Goal: Task Accomplishment & Management: Complete application form

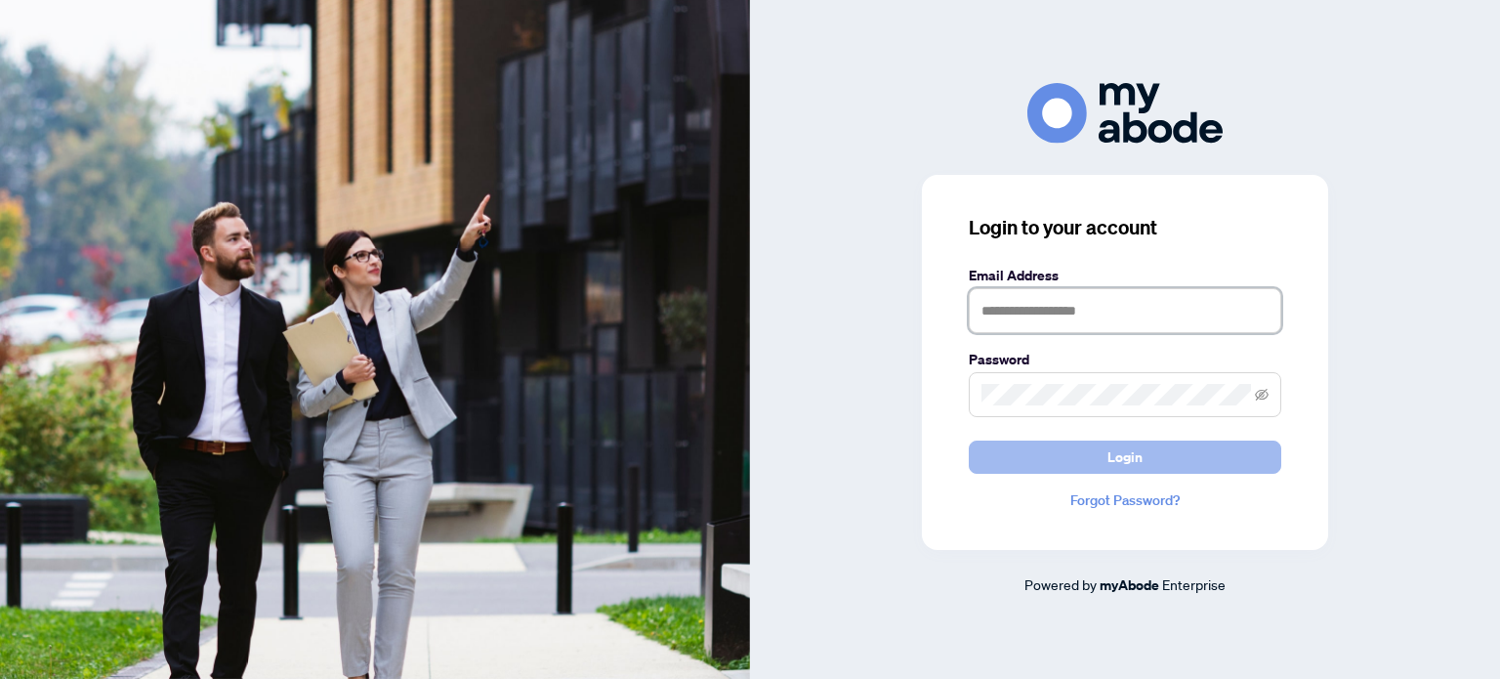
type input "**********"
click at [1120, 457] on span "Login" at bounding box center [1124, 456] width 35 height 31
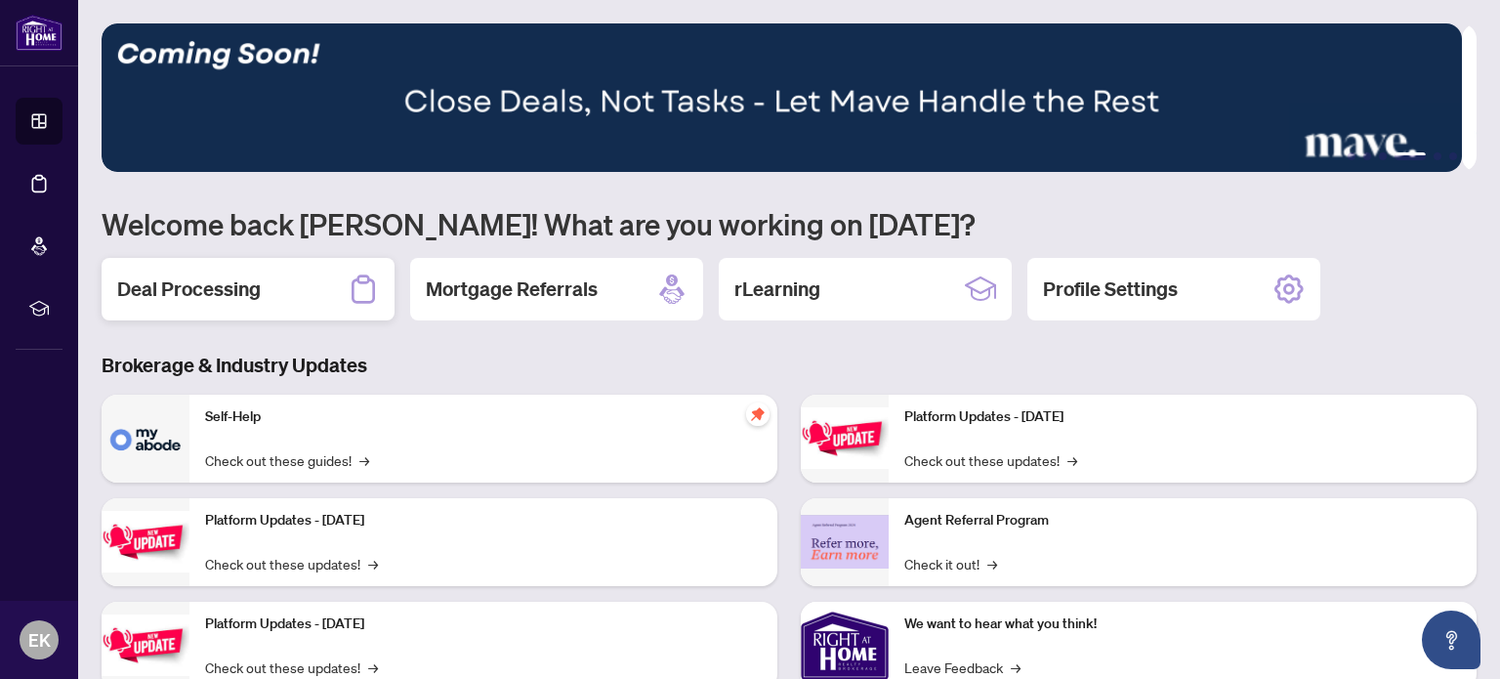
click at [359, 284] on icon at bounding box center [363, 288] width 31 height 31
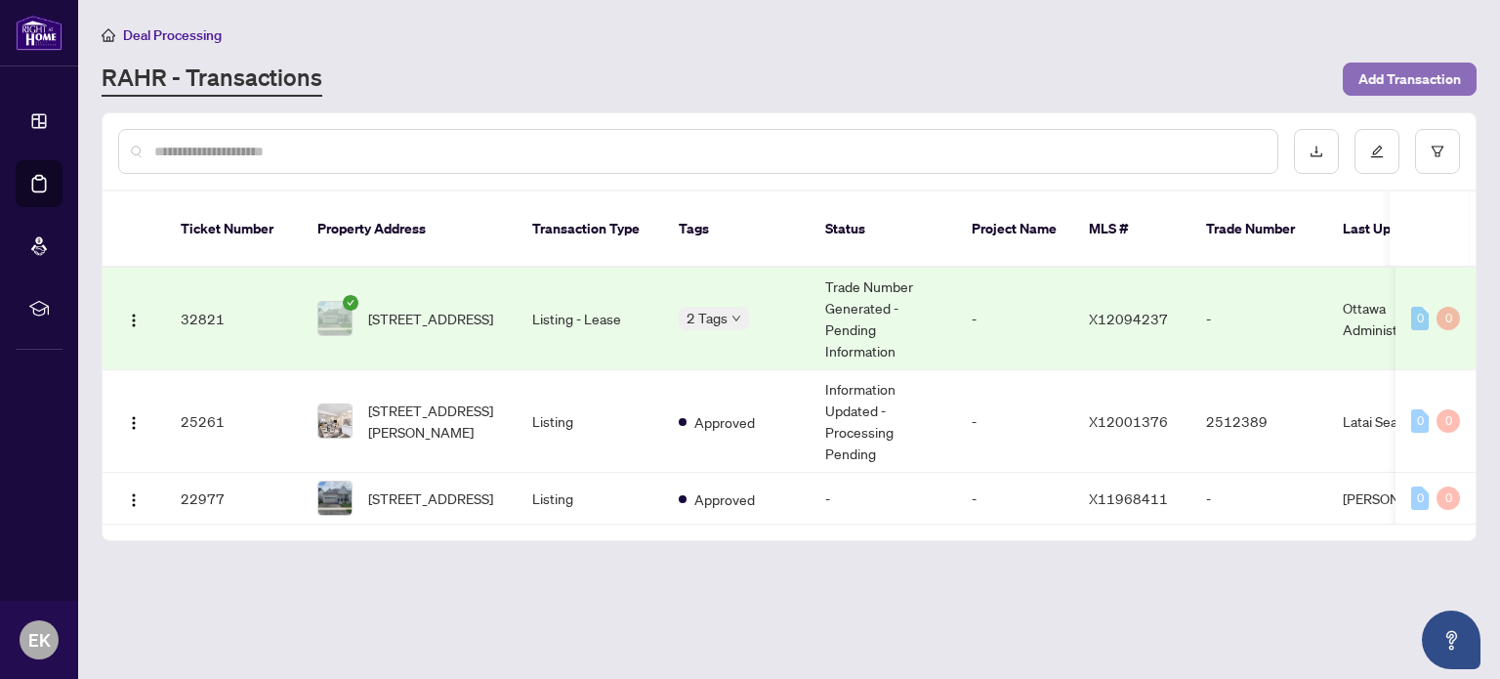
click at [1436, 78] on span "Add Transaction" at bounding box center [1409, 78] width 103 height 31
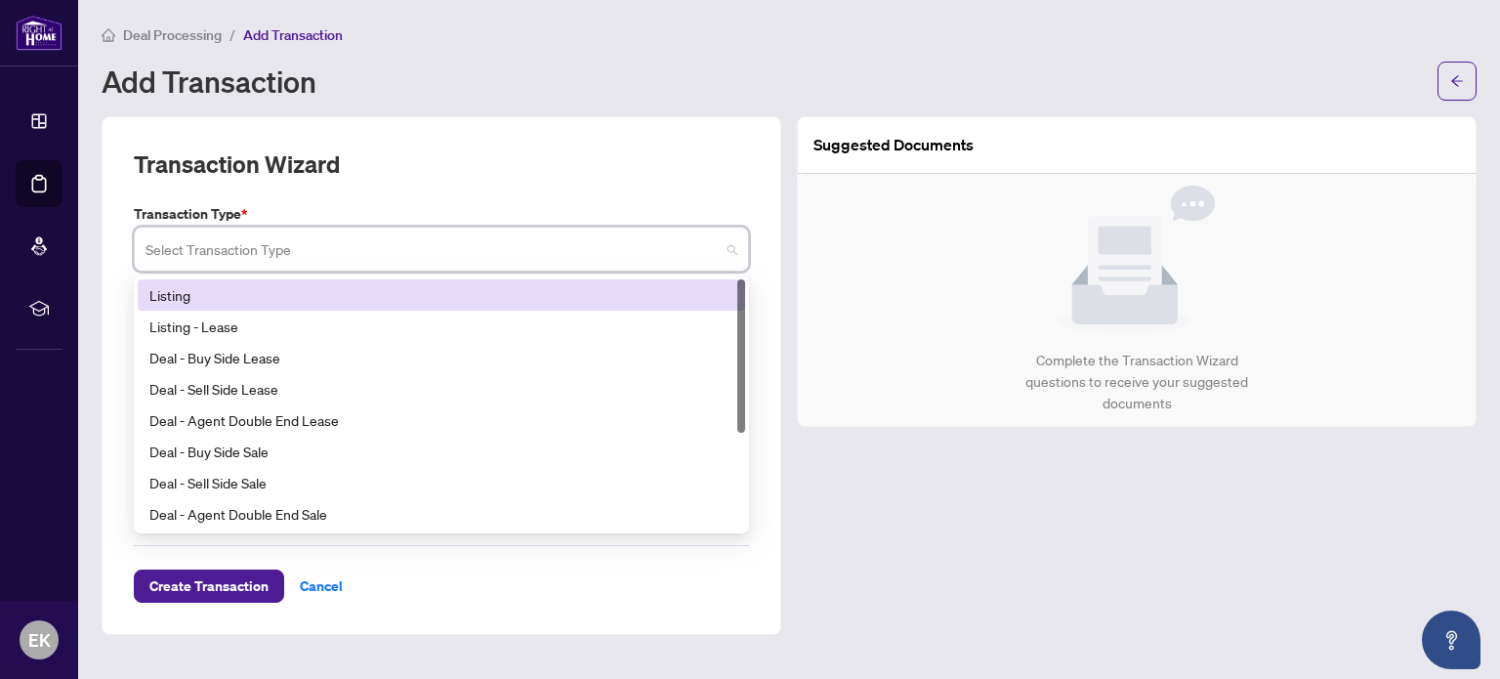
click at [298, 249] on input "search" at bounding box center [432, 251] width 574 height 43
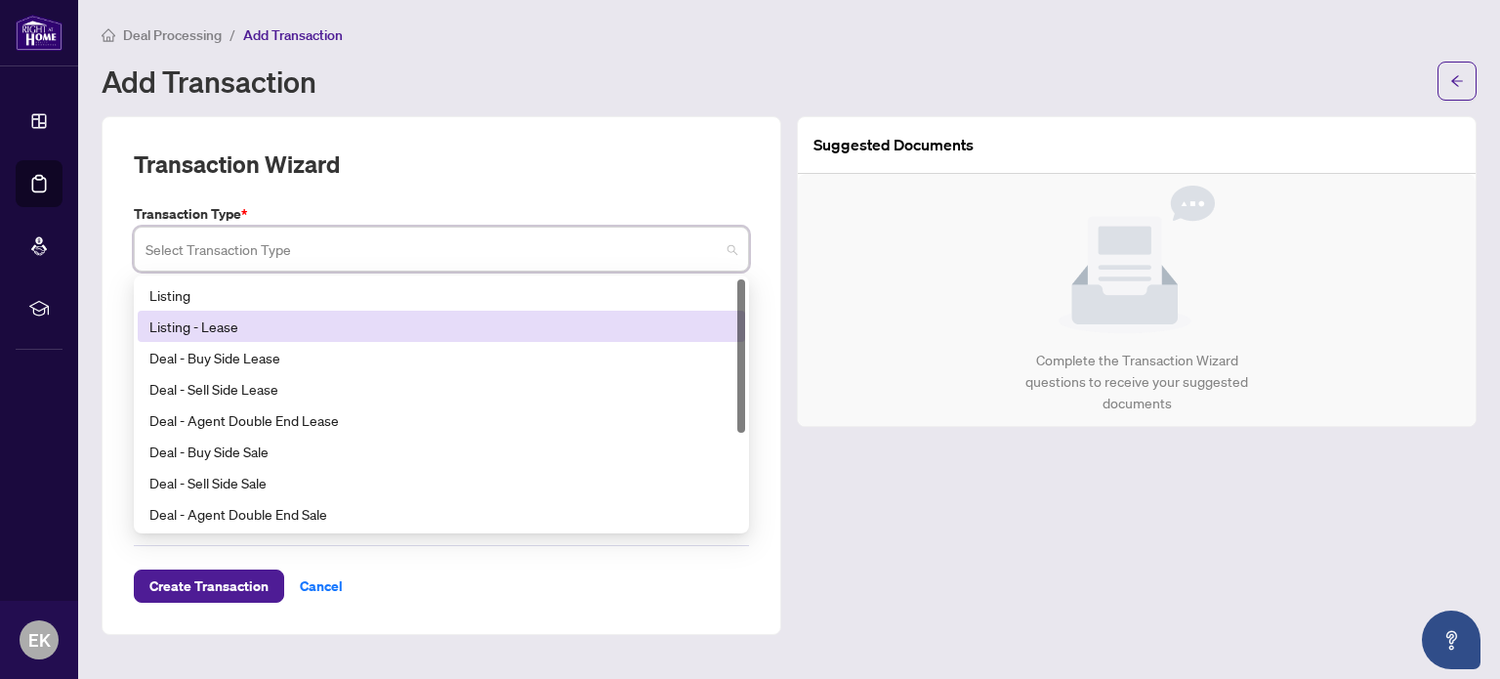
click at [300, 321] on div "Listing - Lease" at bounding box center [441, 325] width 584 height 21
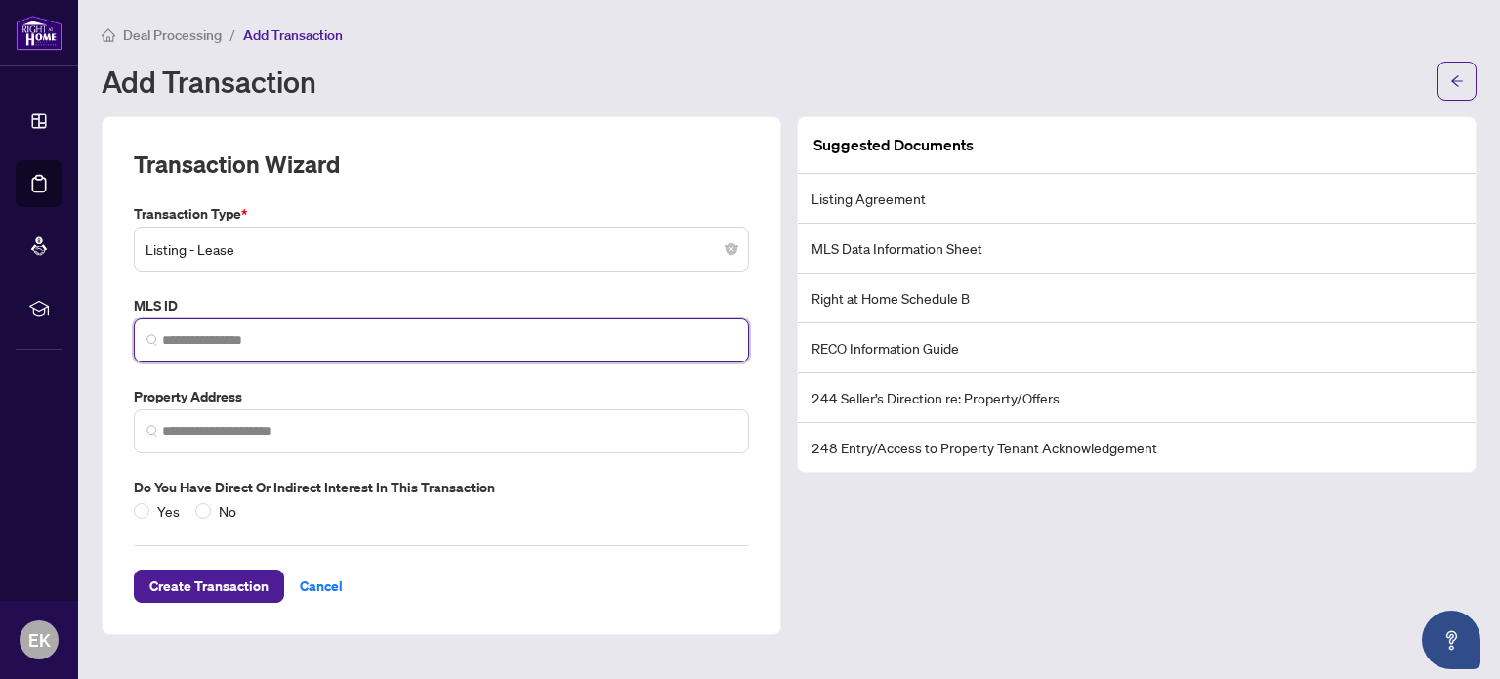
click at [310, 331] on input "search" at bounding box center [449, 340] width 574 height 21
paste input "*********"
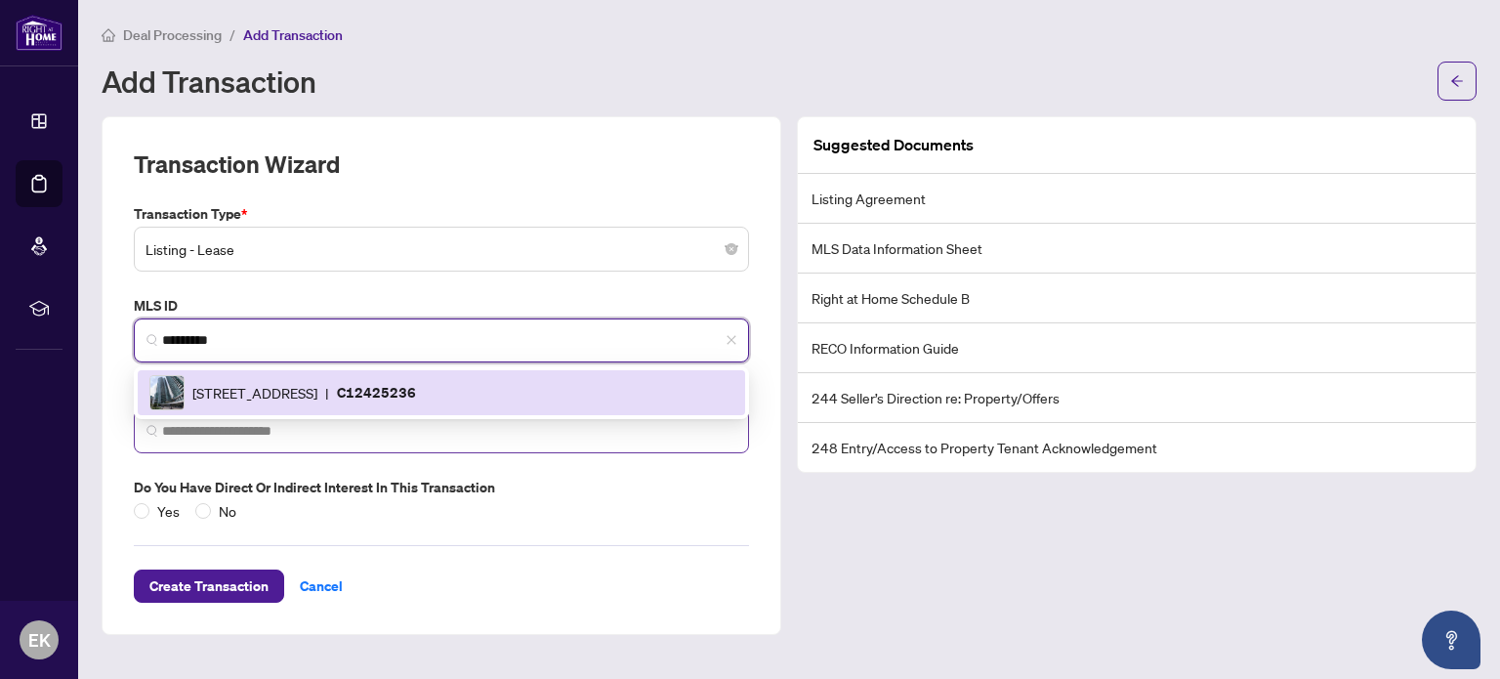
type input "*********"
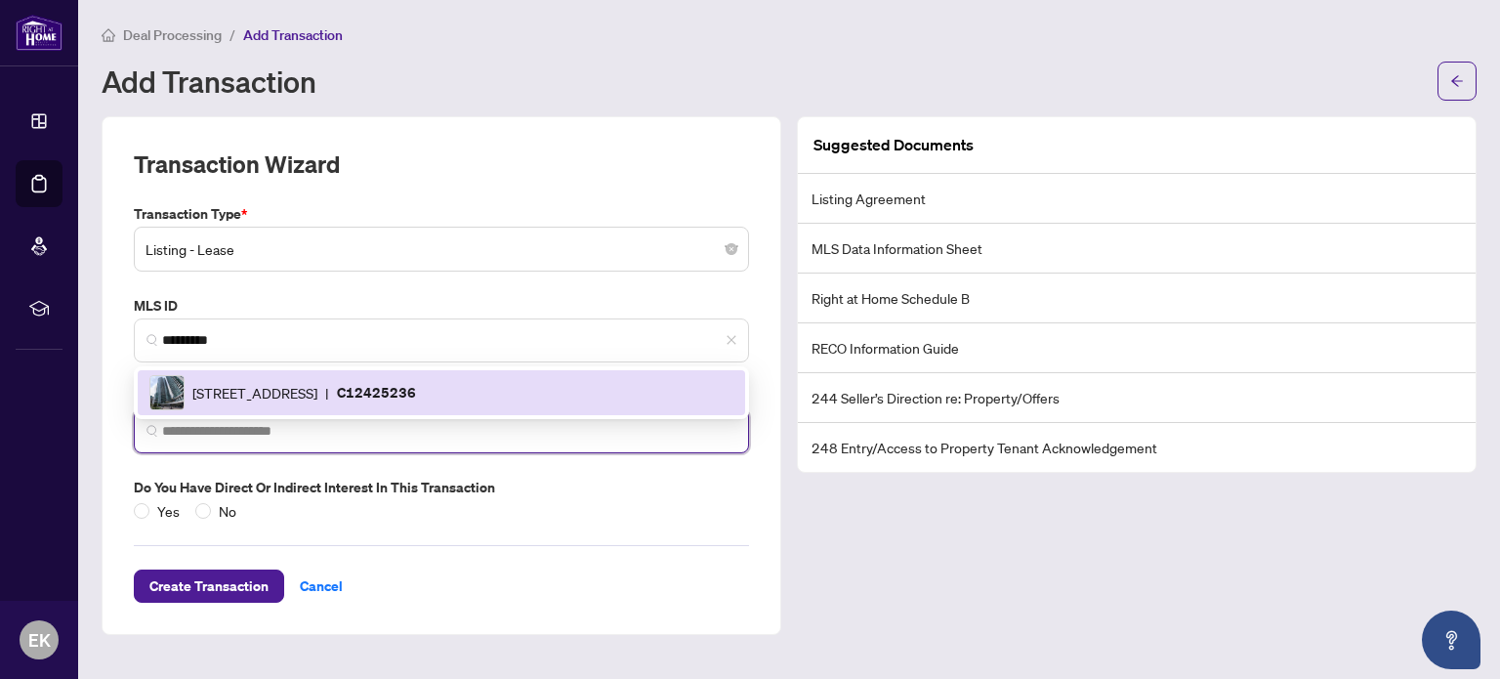
click at [288, 425] on input "search" at bounding box center [449, 431] width 574 height 21
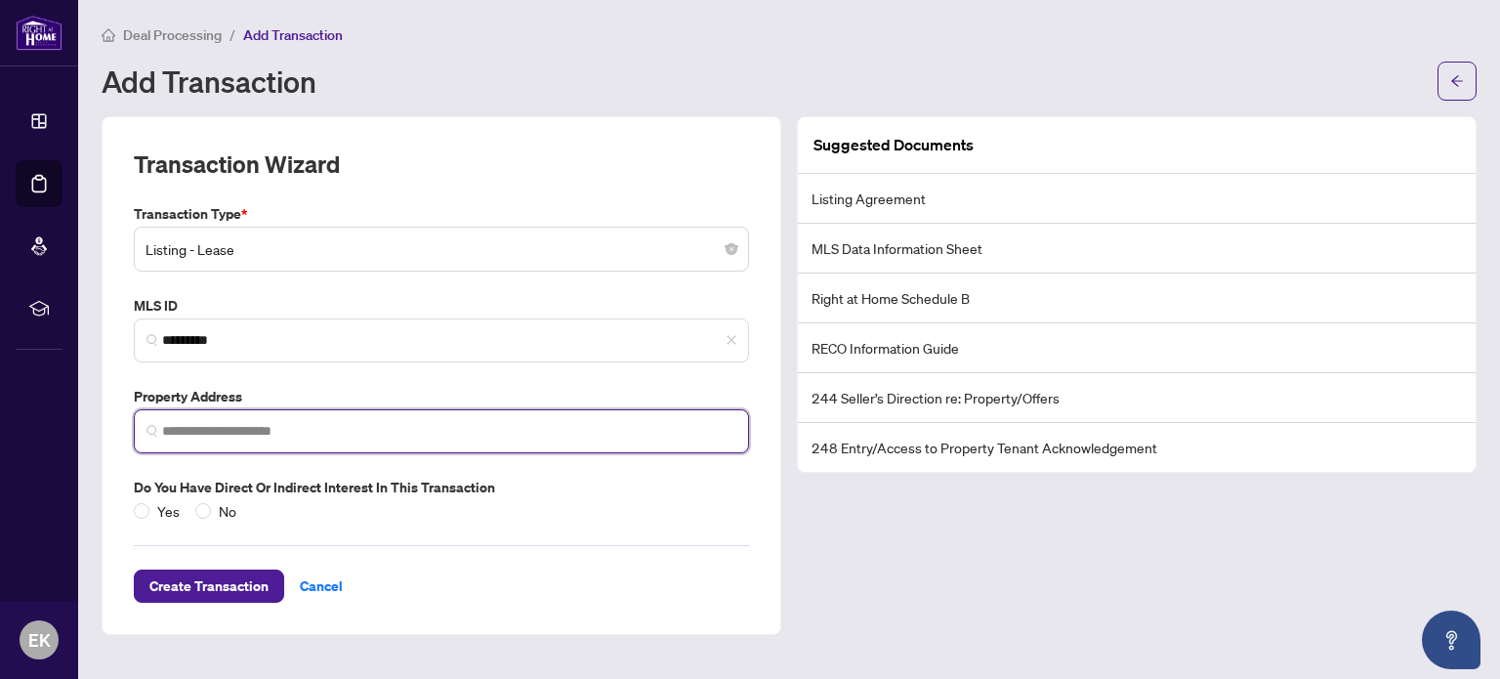
paste input "**********"
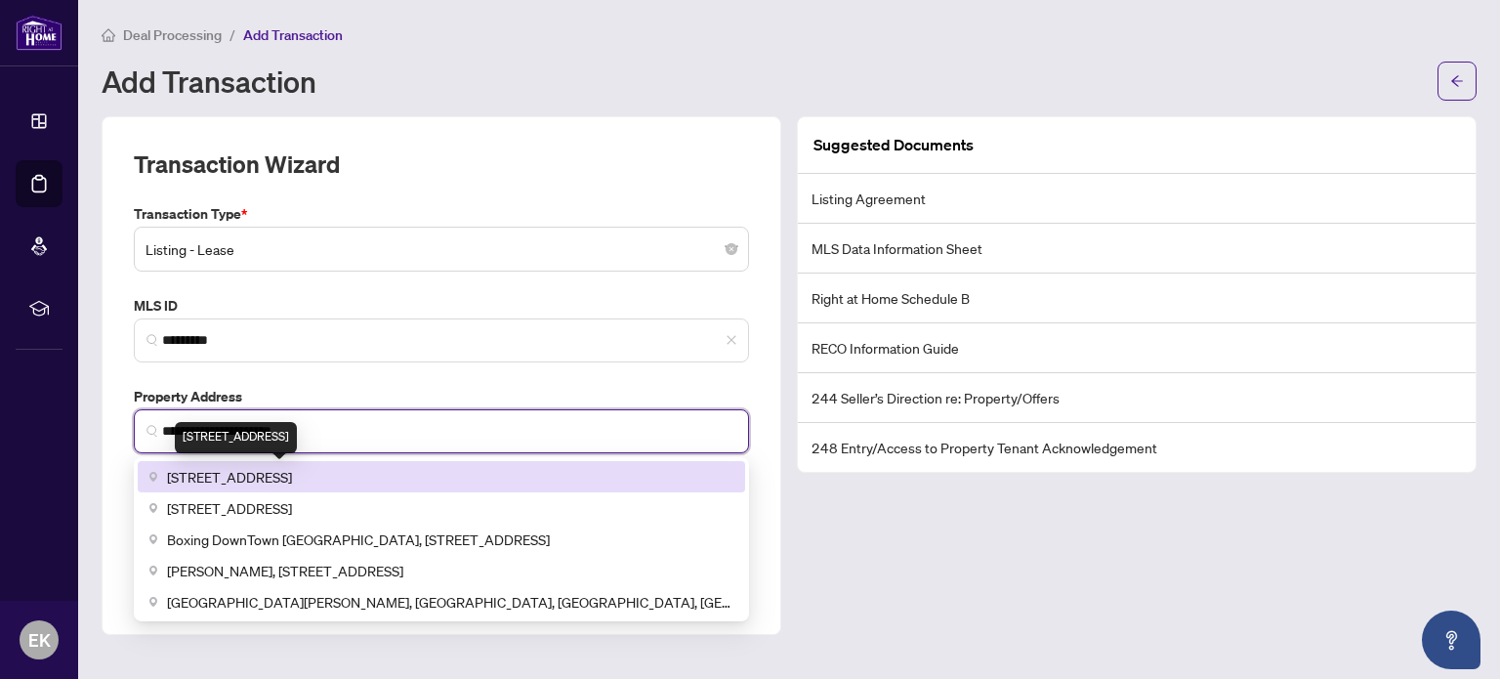
click at [188, 476] on span "33 Bay St. #410, Toronto, ON, Canada" at bounding box center [229, 476] width 125 height 21
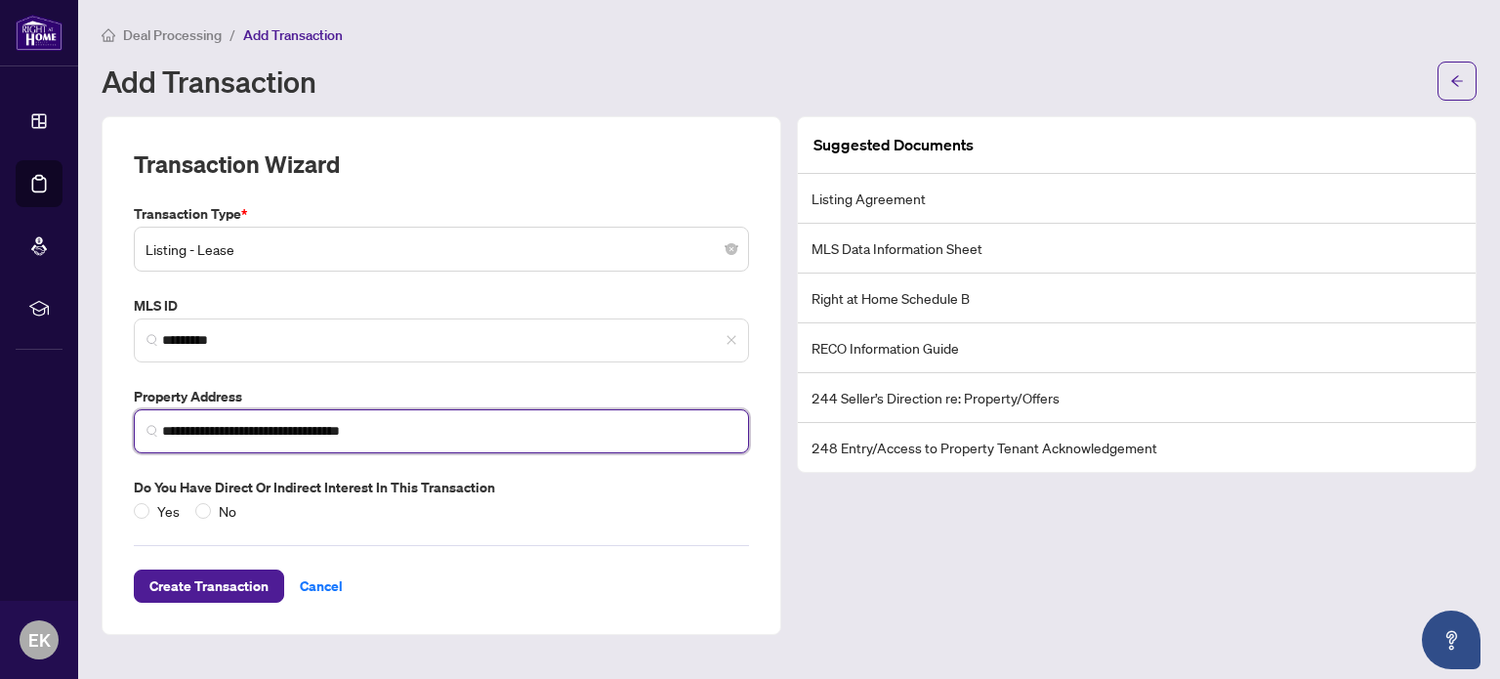
type input "**********"
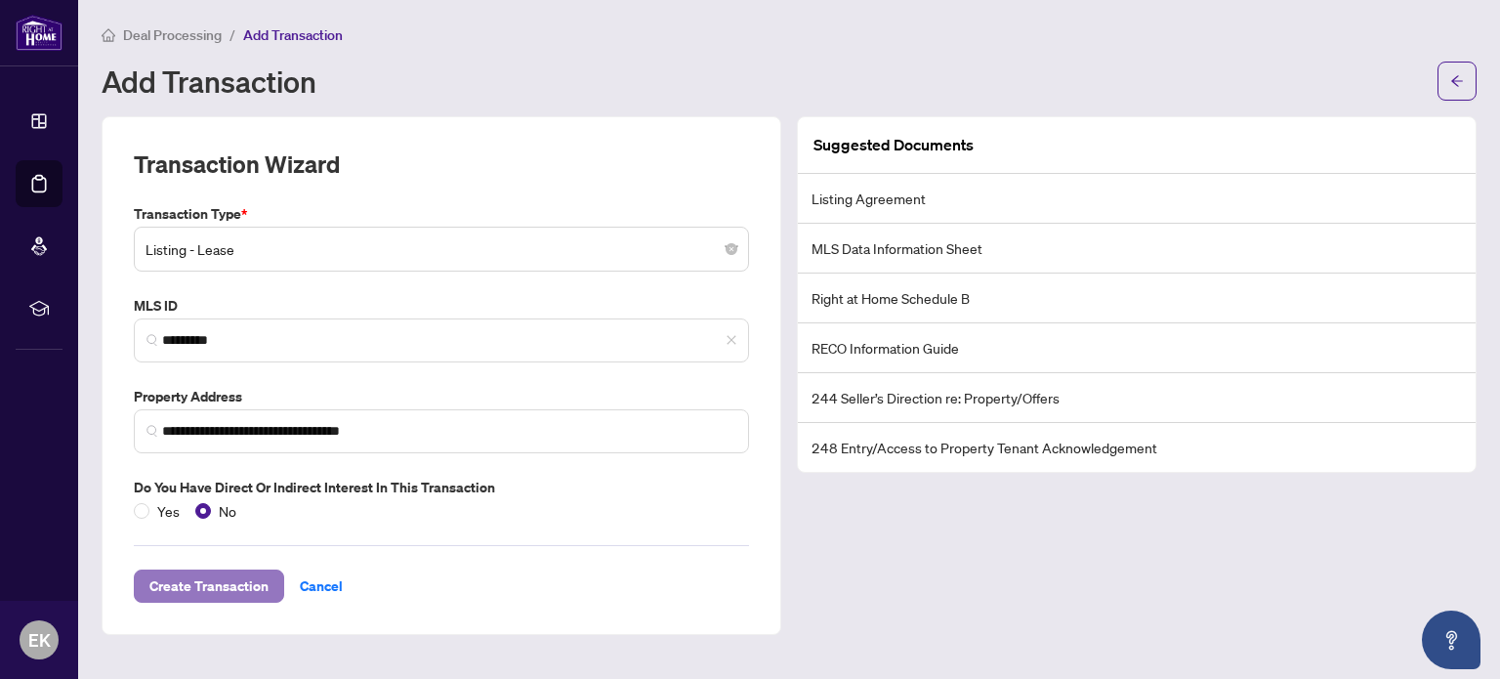
click at [210, 577] on span "Create Transaction" at bounding box center [208, 585] width 119 height 31
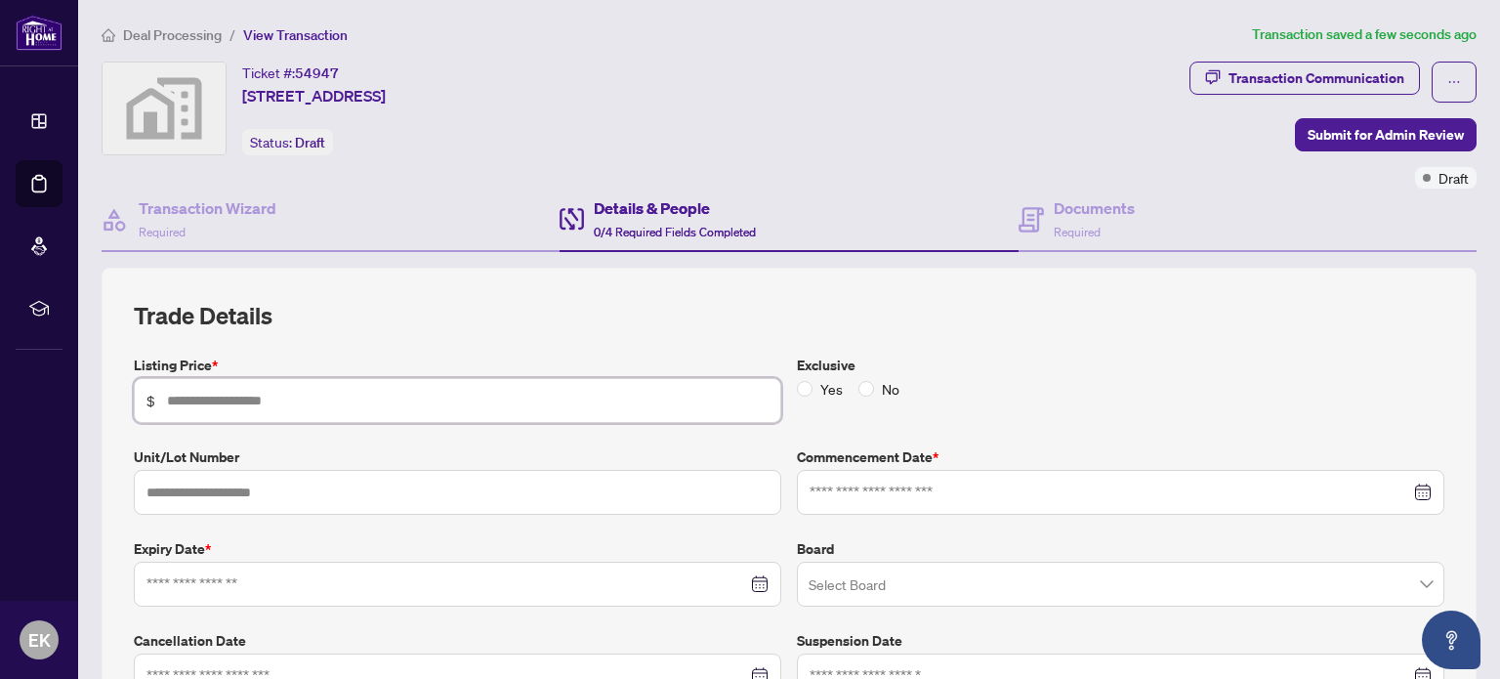
click at [305, 401] on input "text" at bounding box center [467, 400] width 601 height 21
type input "*****"
click at [294, 496] on input "text" at bounding box center [457, 492] width 647 height 45
type input "***"
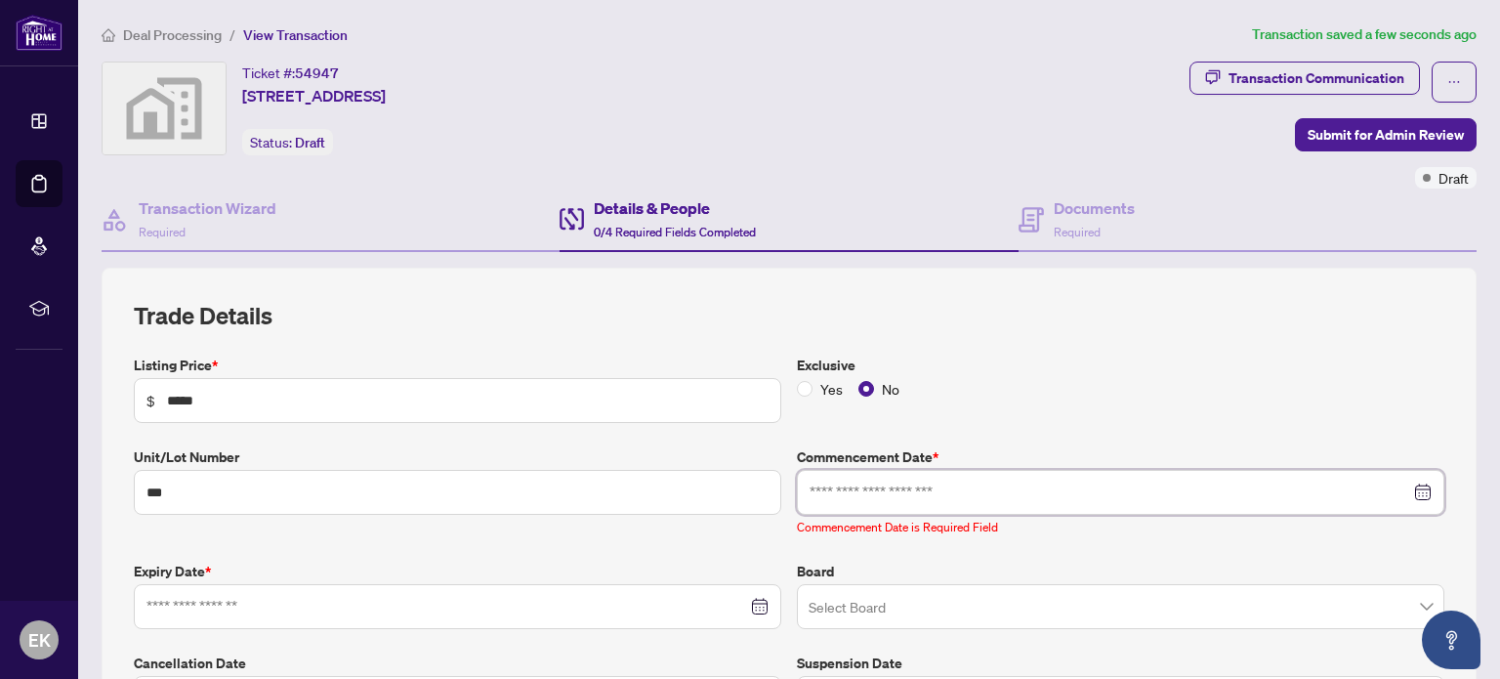
click at [834, 484] on input at bounding box center [1109, 491] width 600 height 21
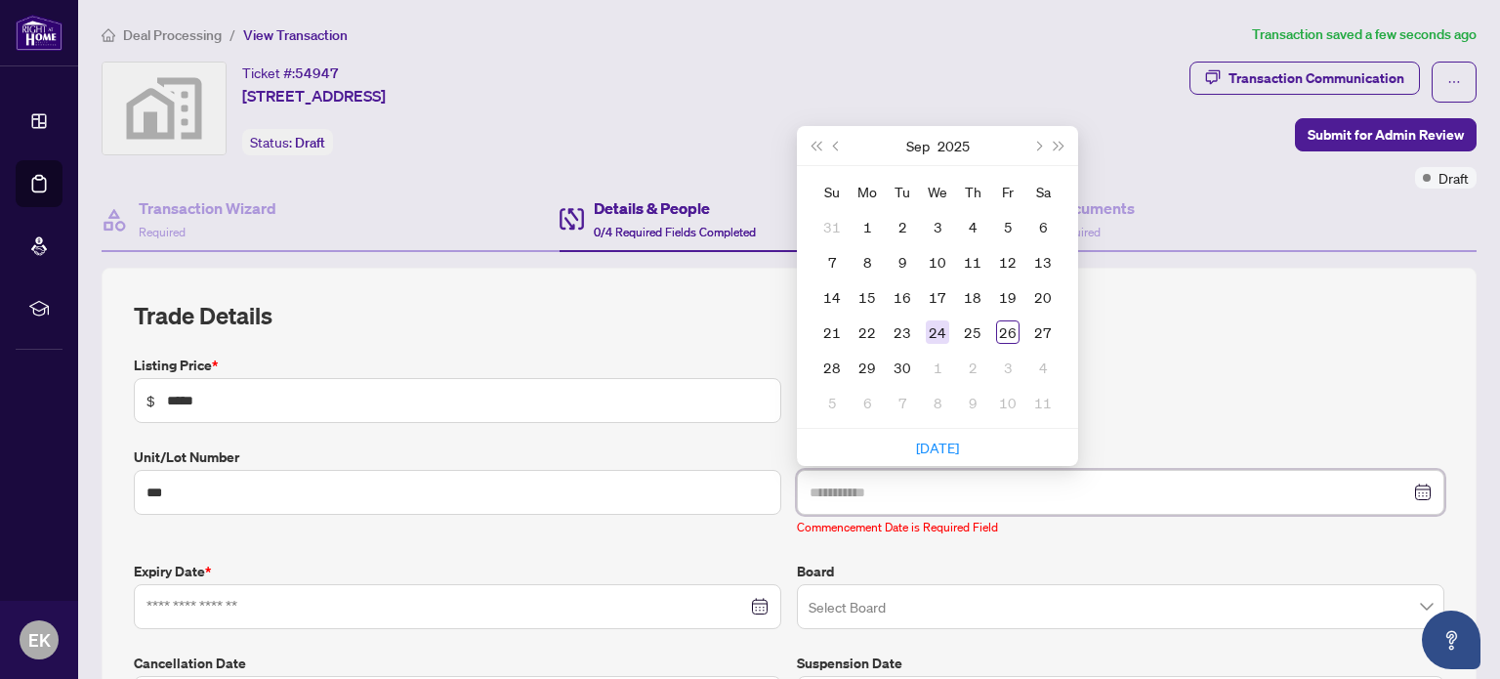
type input "**********"
click at [926, 329] on div "24" at bounding box center [937, 331] width 23 height 23
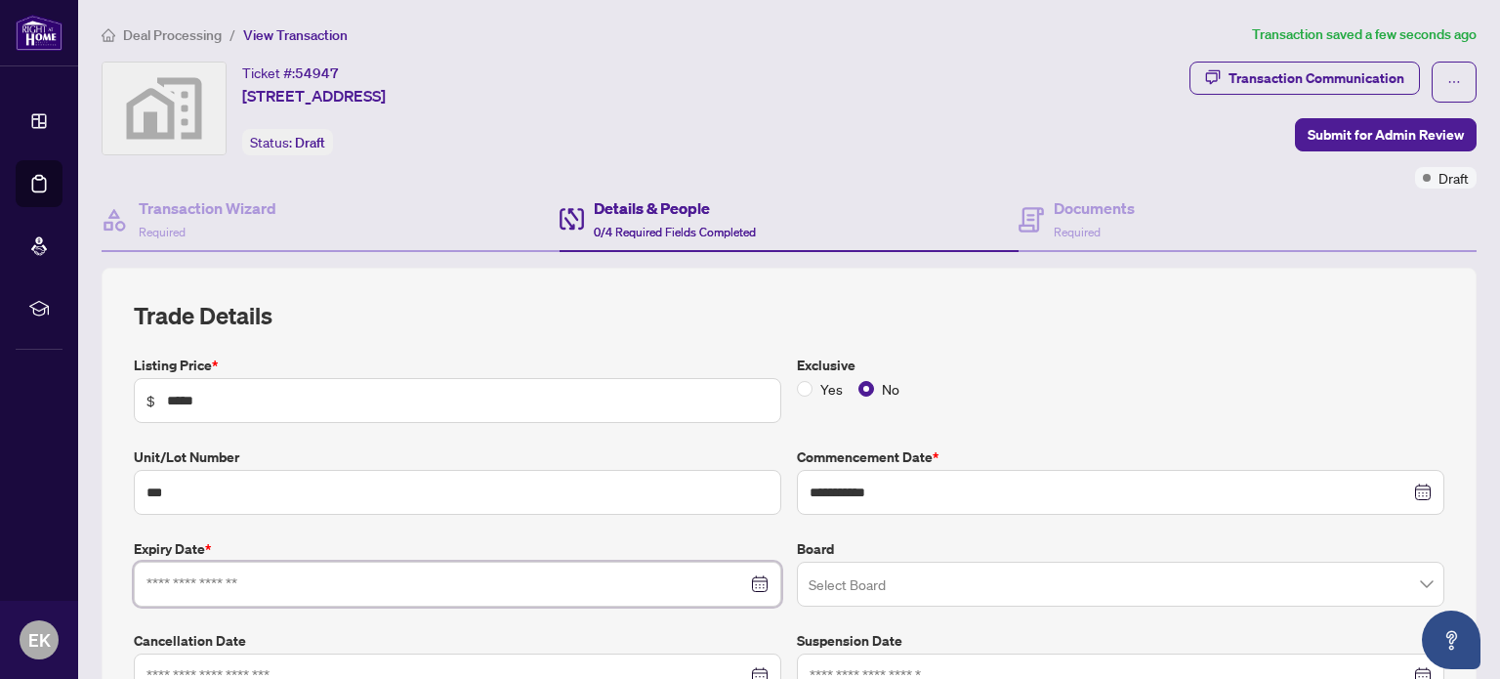
click at [505, 578] on input at bounding box center [446, 583] width 600 height 21
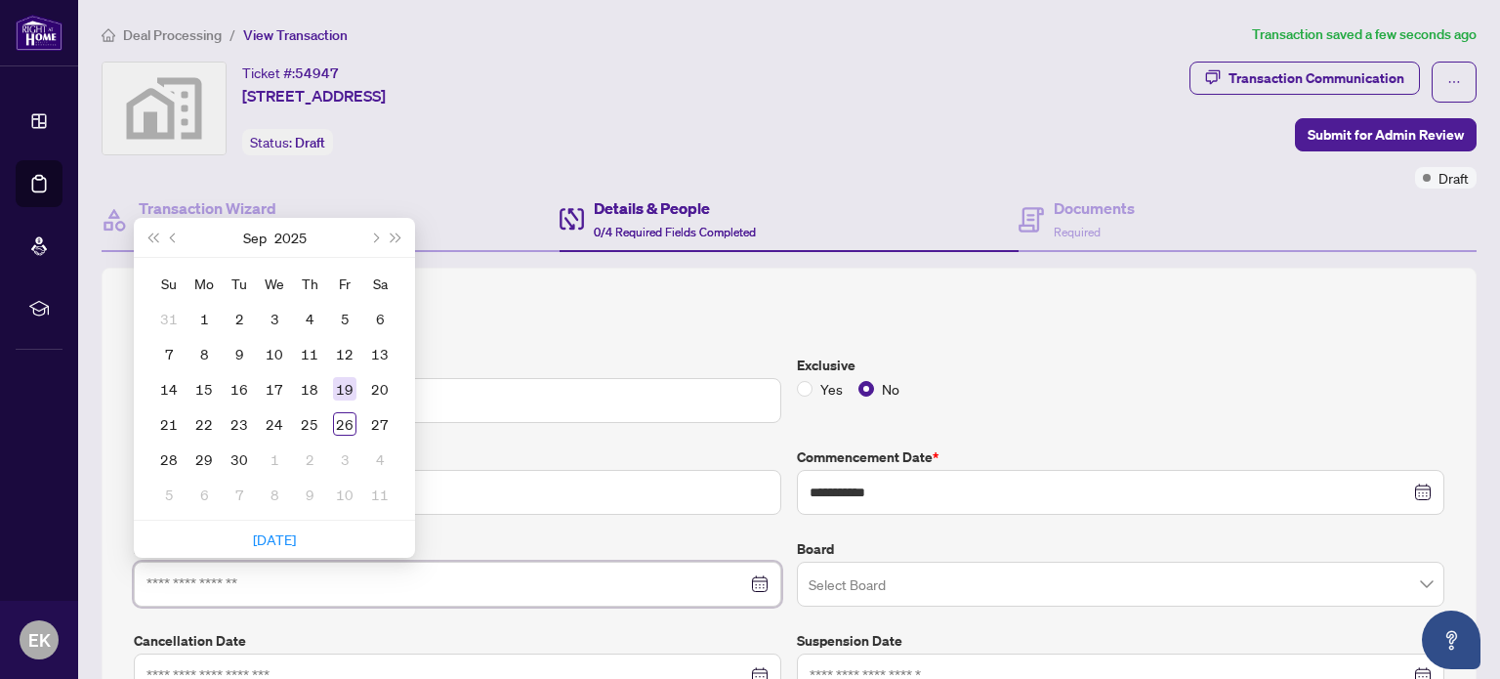
type input "**********"
click at [380, 237] on button "Next month (PageDown)" at bounding box center [373, 237] width 21 height 39
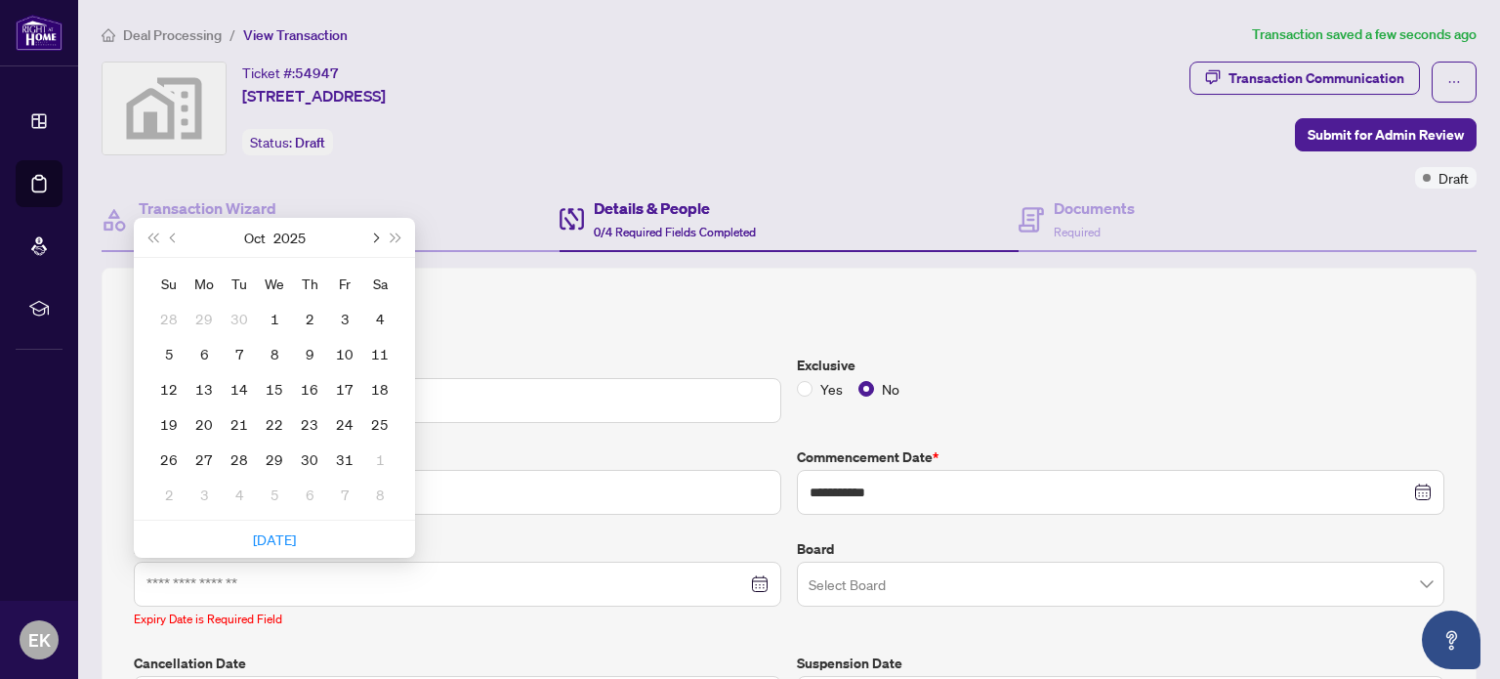
click at [379, 237] on button "Next month (PageDown)" at bounding box center [373, 237] width 21 height 39
type input "**********"
click at [234, 415] on div "23" at bounding box center [239, 423] width 23 height 23
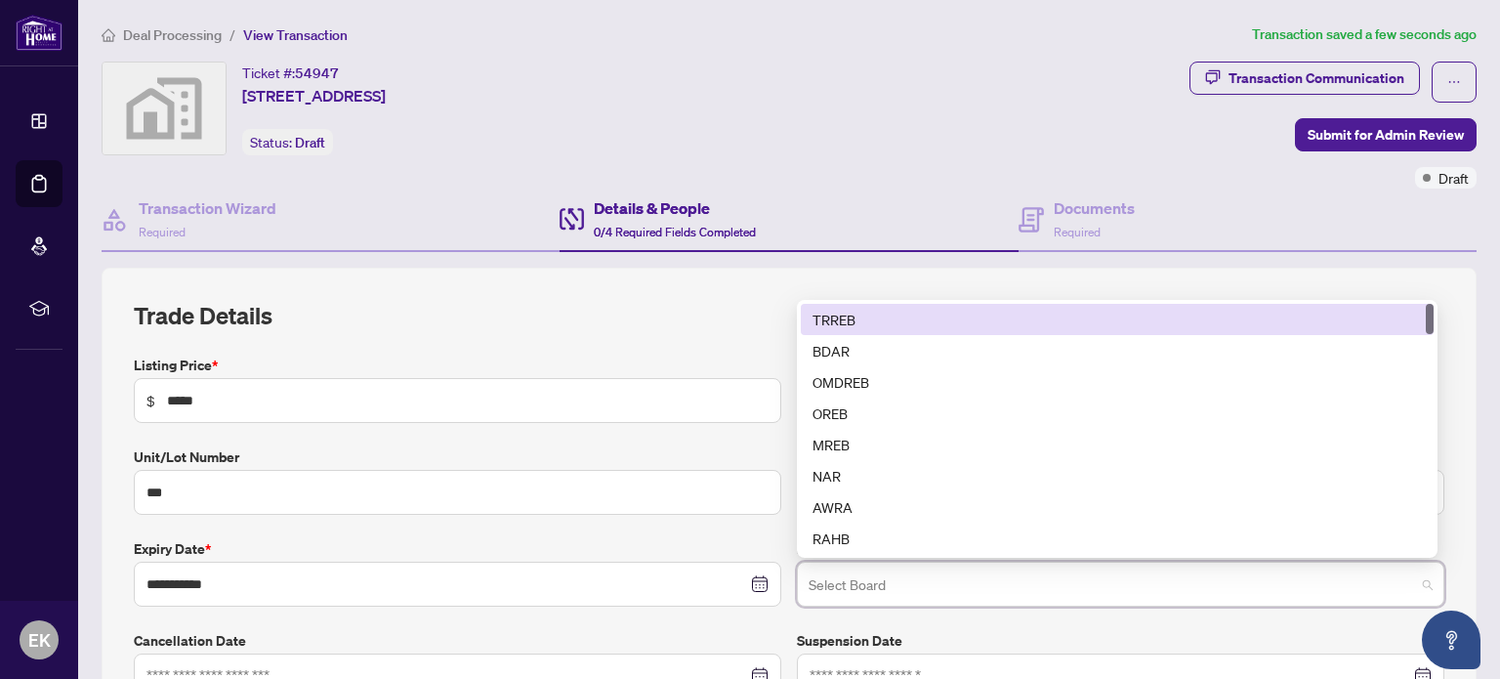
click at [856, 573] on input "search" at bounding box center [1111, 586] width 606 height 43
click at [917, 320] on div "TRREB" at bounding box center [1116, 319] width 609 height 21
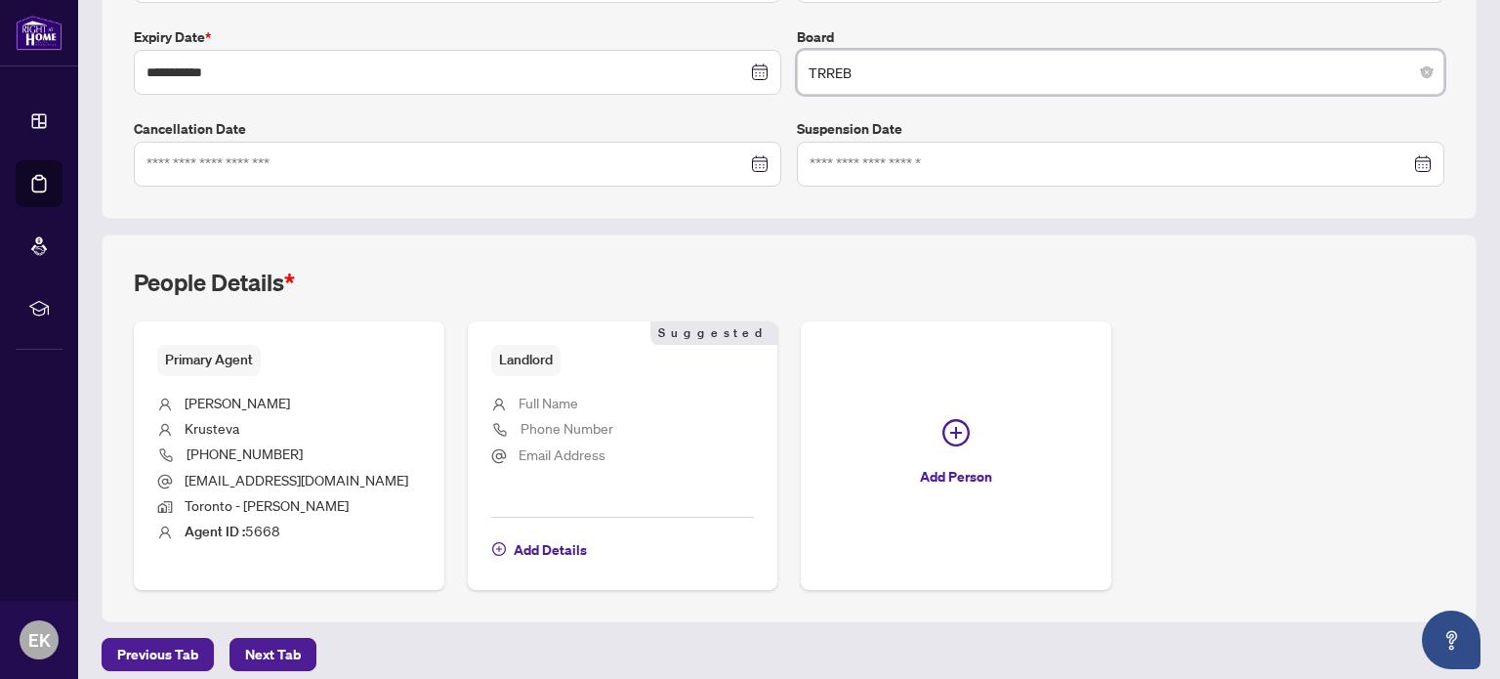
scroll to position [523, 0]
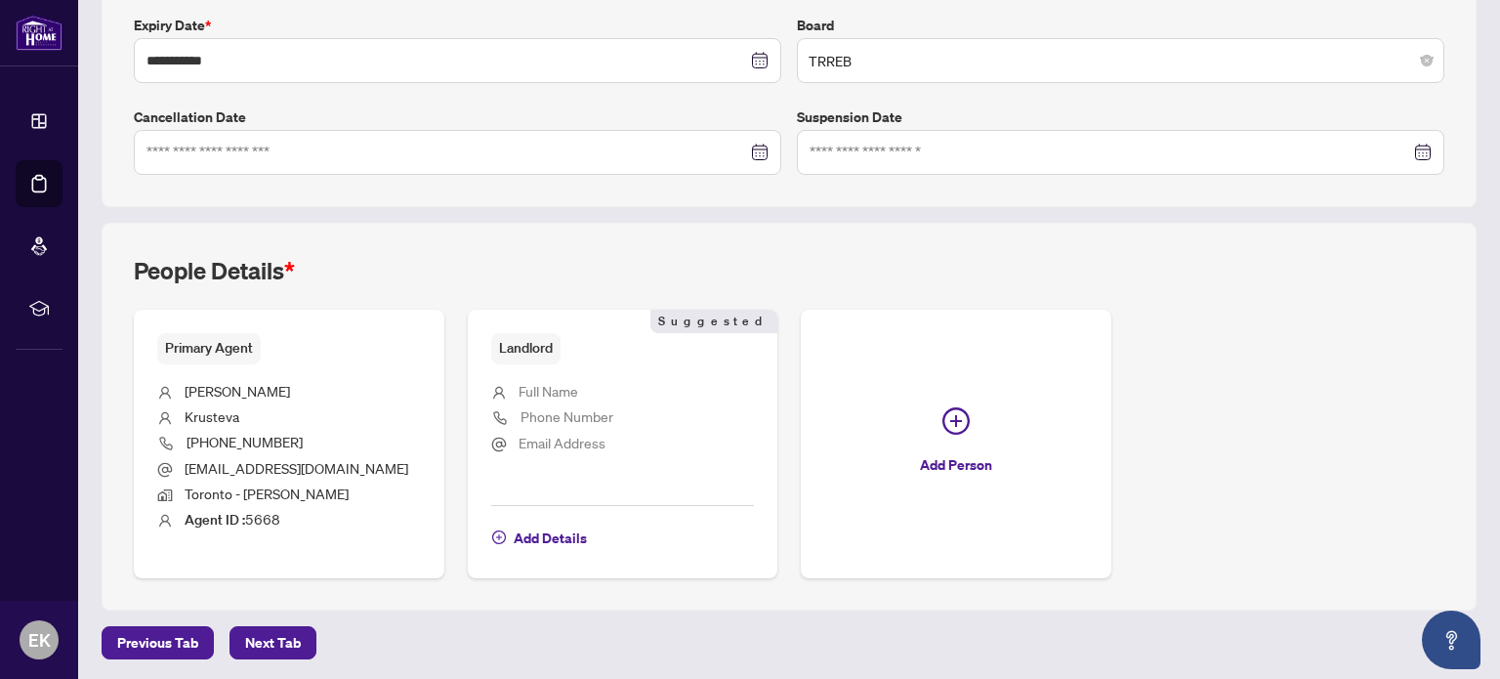
click at [574, 390] on span "Full Name" at bounding box center [548, 391] width 60 height 18
click at [270, 628] on span "Next Tab" at bounding box center [273, 642] width 56 height 31
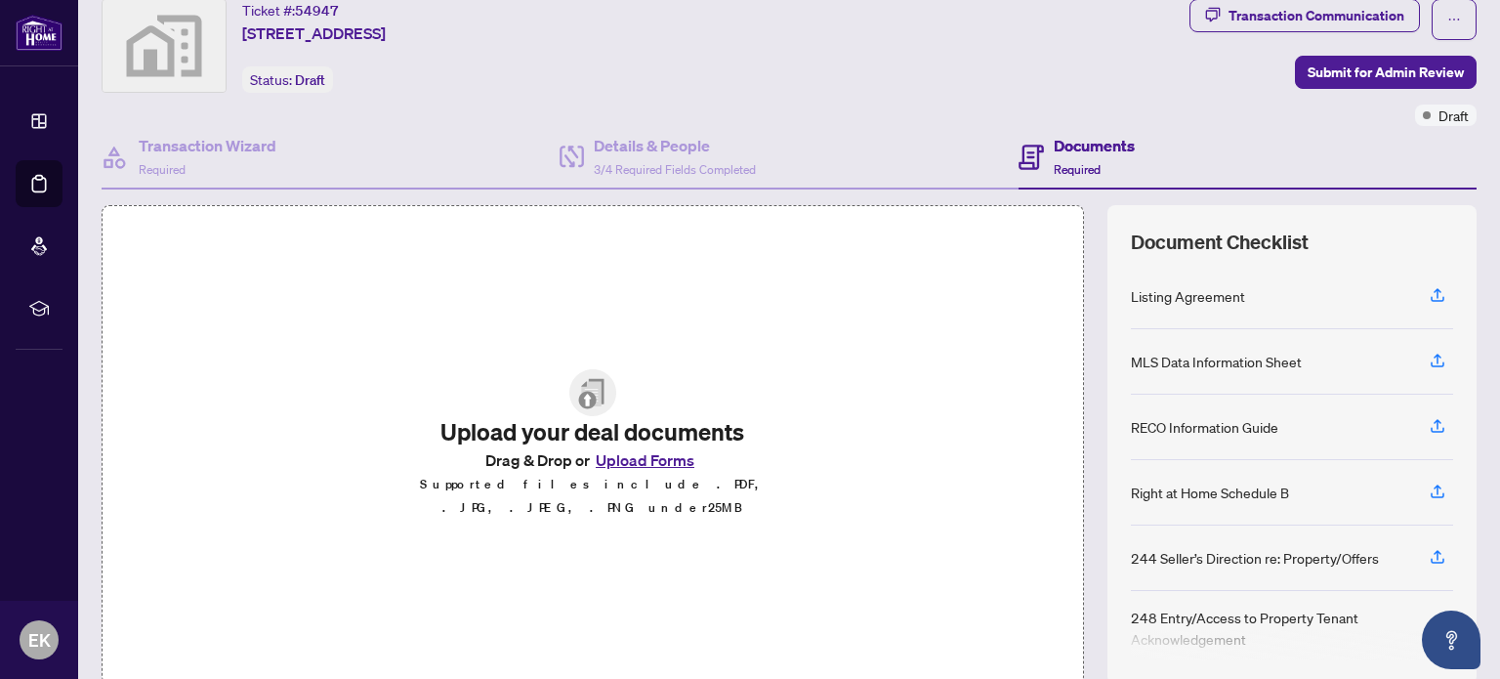
scroll to position [98, 0]
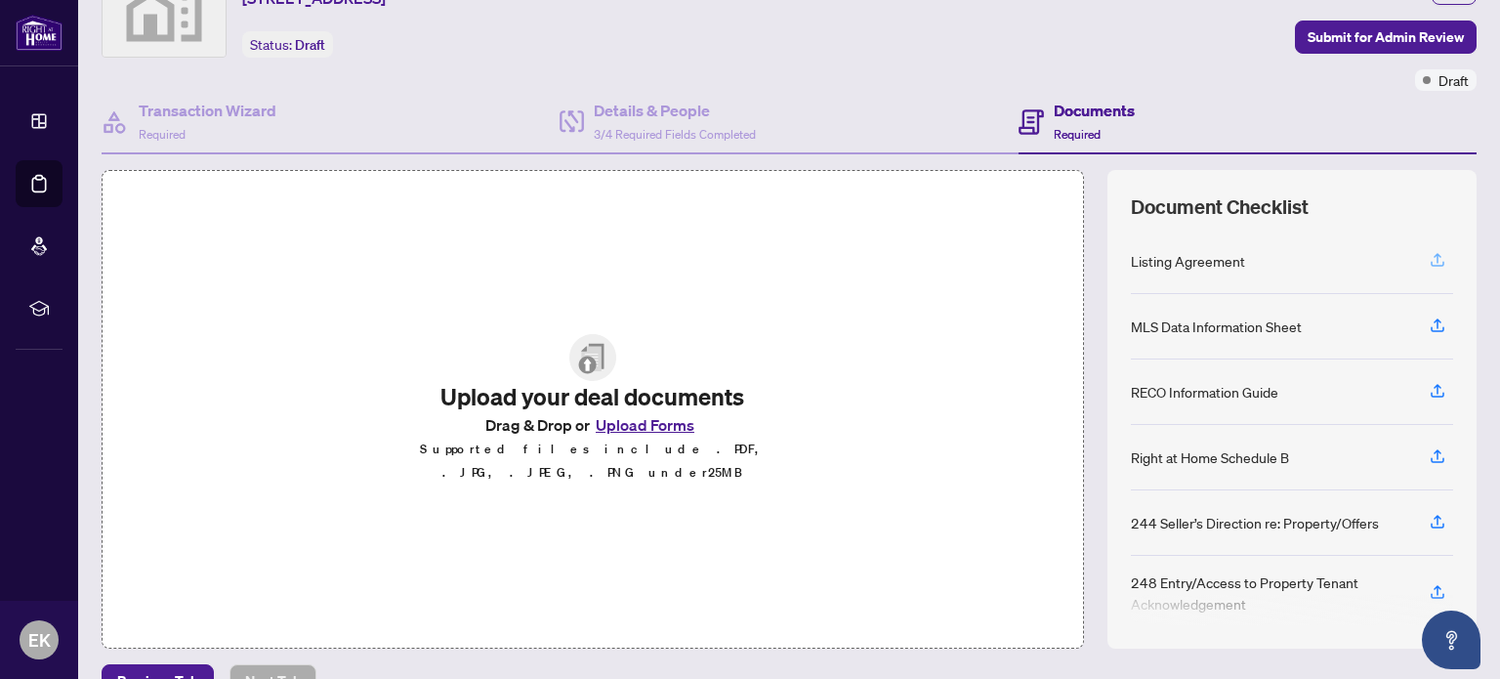
click at [1428, 261] on icon "button" at bounding box center [1437, 260] width 18 height 18
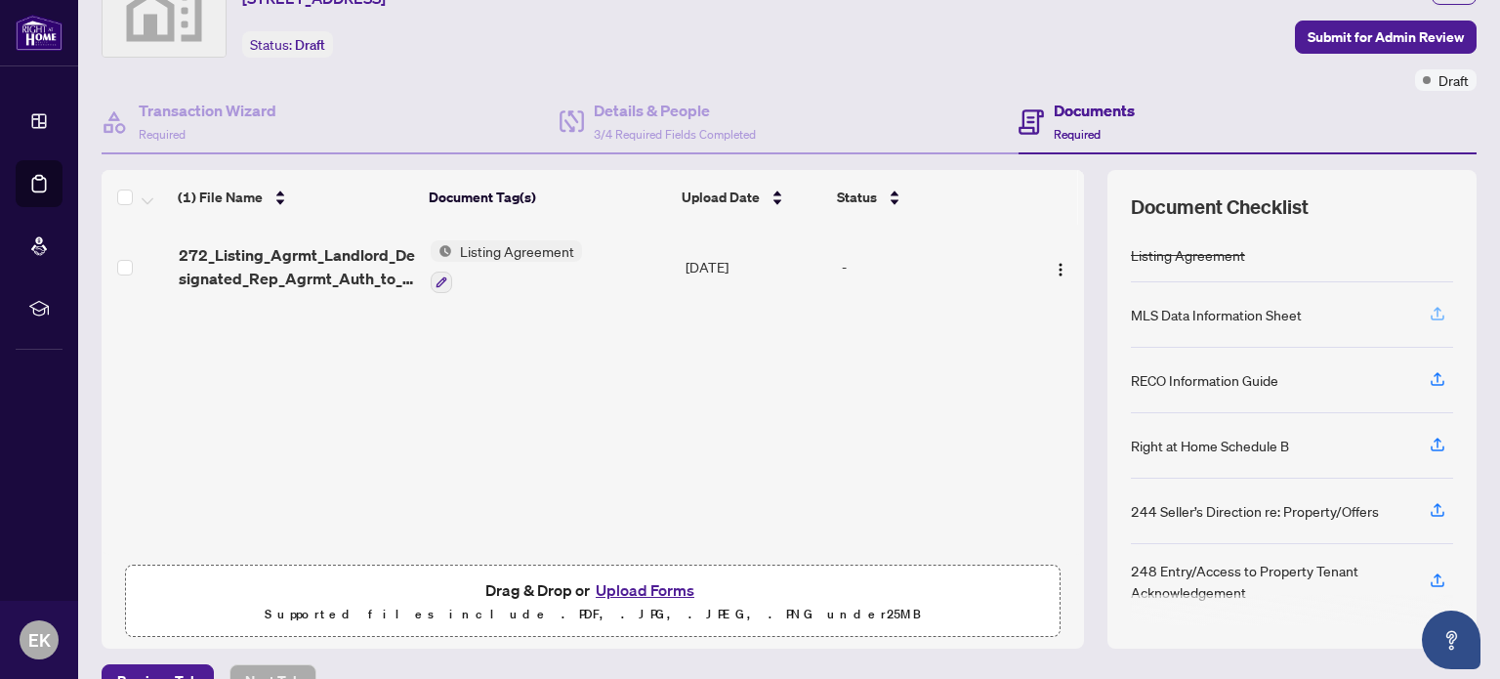
click at [1428, 315] on icon "button" at bounding box center [1437, 314] width 18 height 18
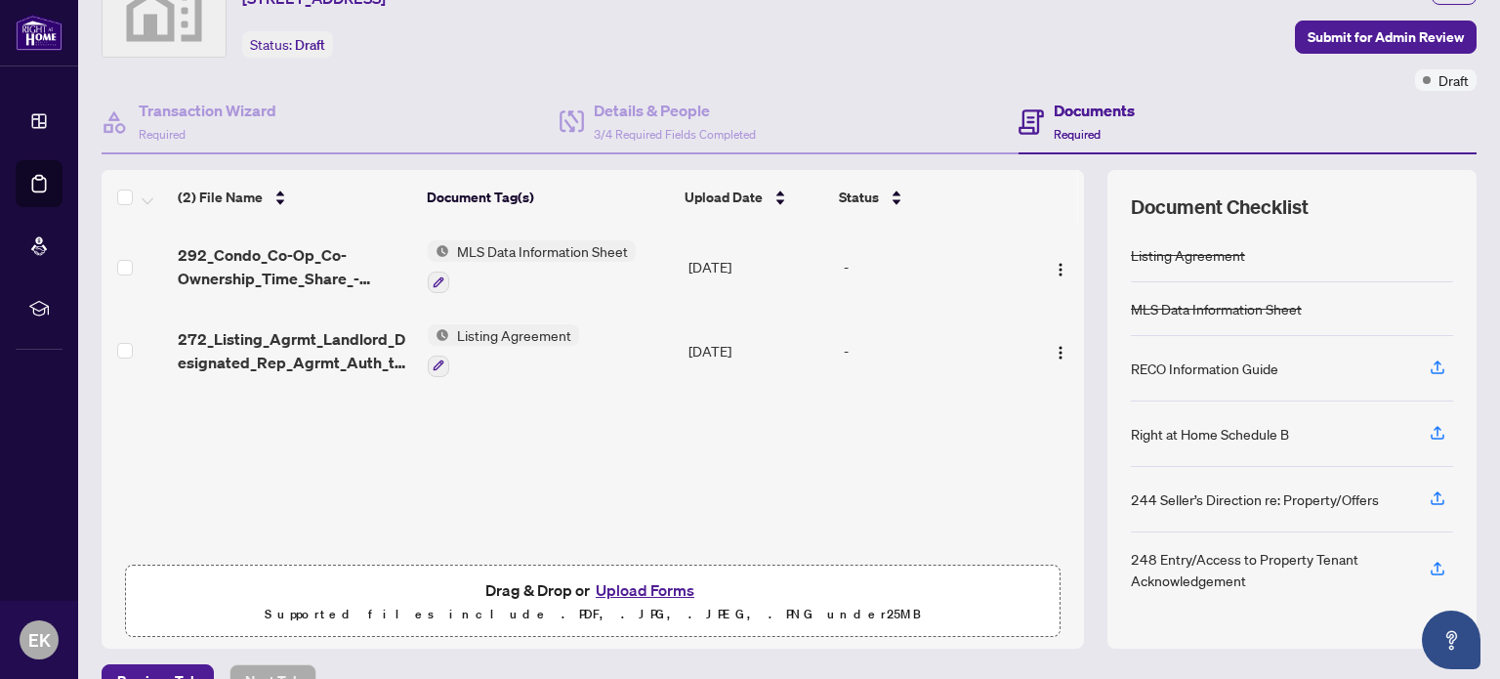
click at [1202, 364] on div "RECO Information Guide" at bounding box center [1204, 367] width 147 height 21
click at [1428, 365] on icon "button" at bounding box center [1437, 367] width 18 height 18
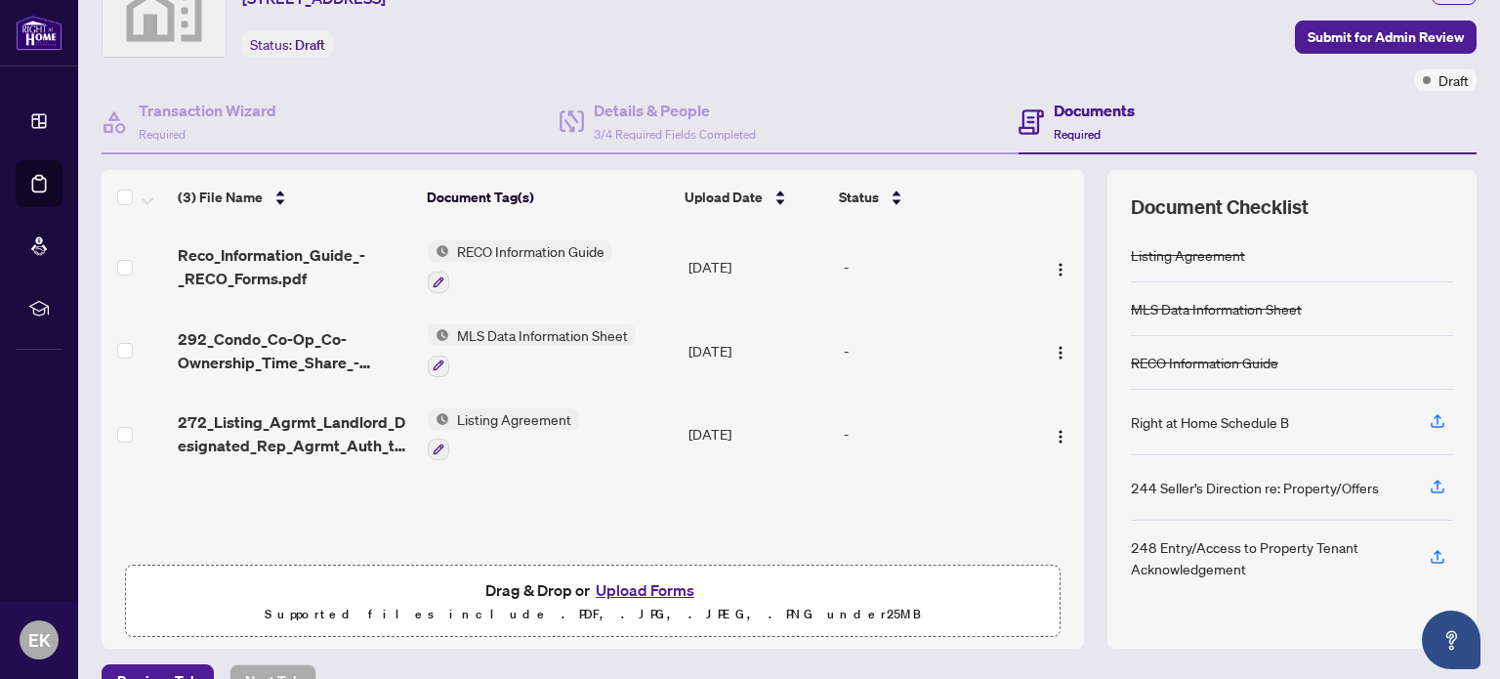
click at [1245, 411] on div "Right at Home Schedule B" at bounding box center [1210, 421] width 158 height 21
click at [1428, 416] on icon "button" at bounding box center [1437, 421] width 18 height 18
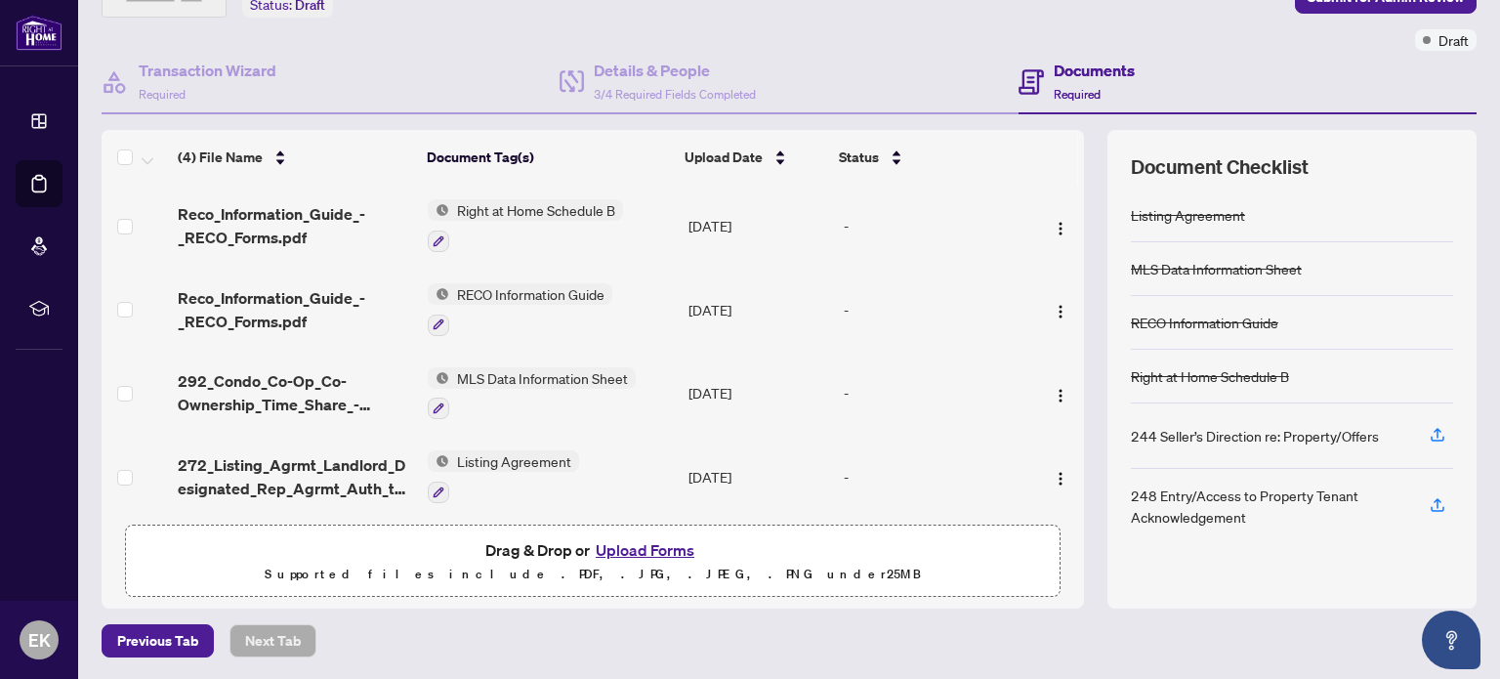
scroll to position [0, 0]
click at [1053, 226] on img "button" at bounding box center [1061, 230] width 16 height 16
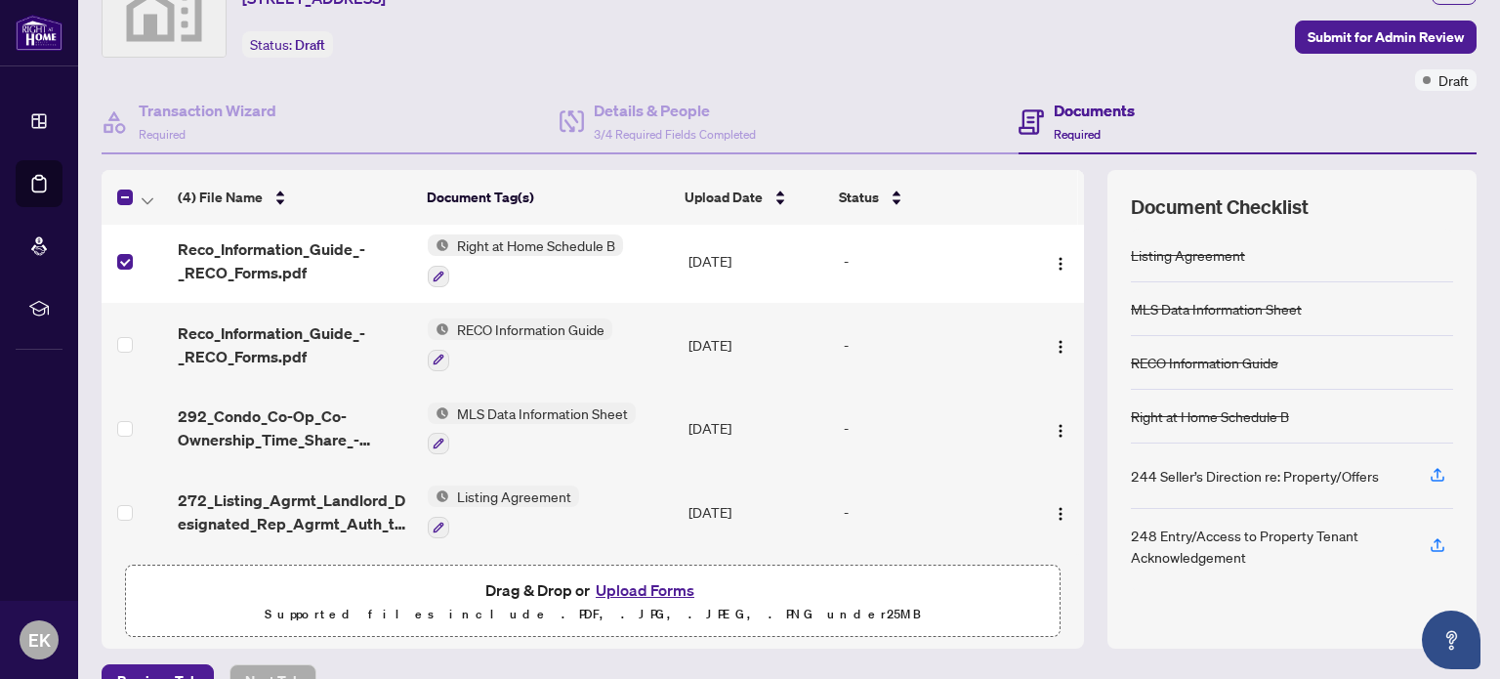
scroll to position [8, 0]
click at [143, 197] on icon "button" at bounding box center [148, 201] width 12 height 8
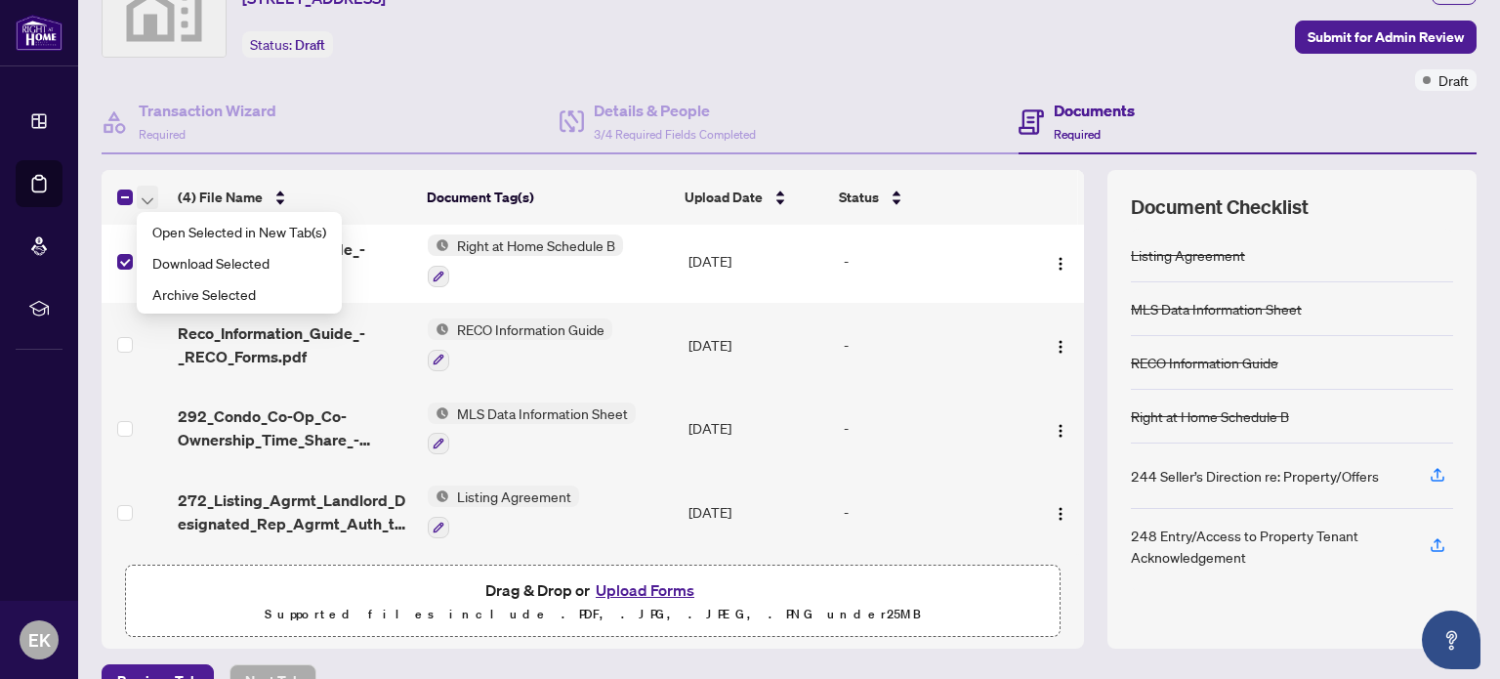
click at [149, 201] on icon "button" at bounding box center [148, 201] width 12 height 8
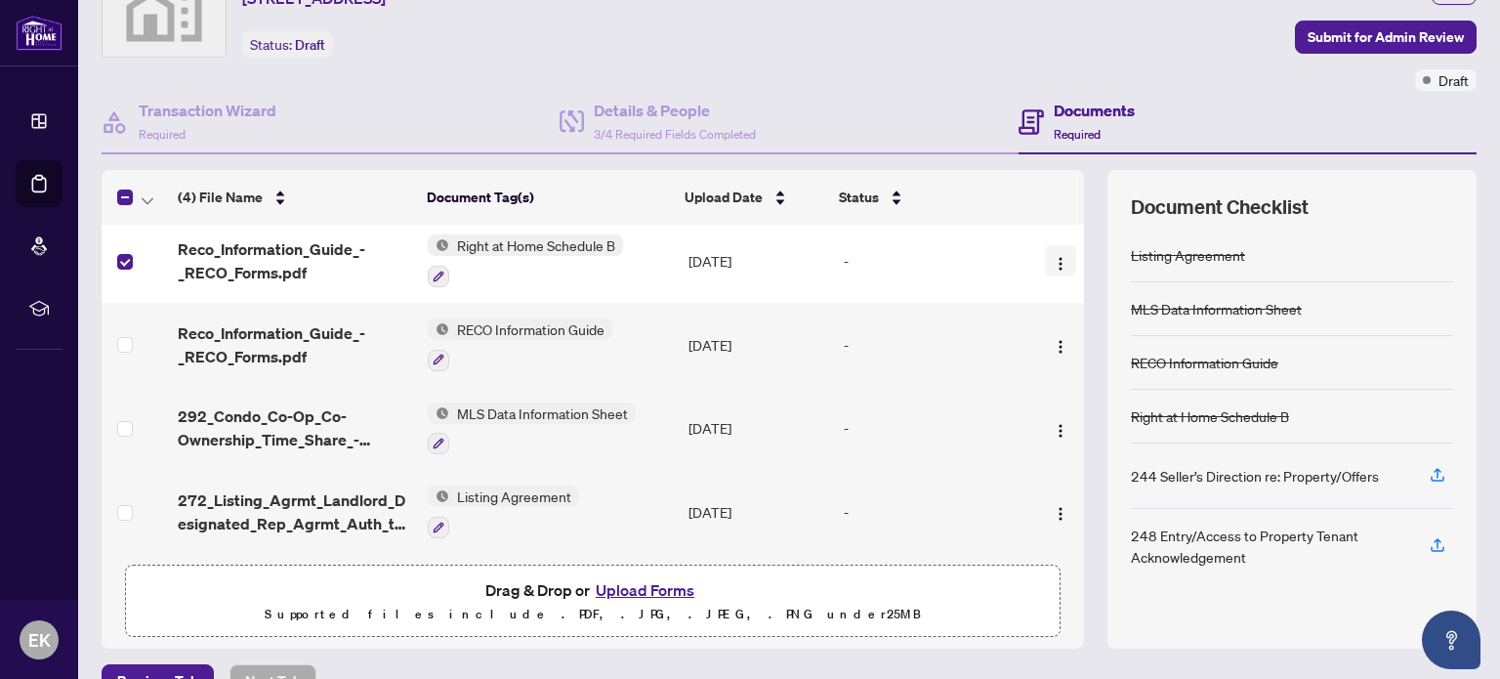
click at [1053, 261] on img "button" at bounding box center [1061, 264] width 16 height 16
click at [1261, 425] on div "Right at Home Schedule B" at bounding box center [1292, 417] width 322 height 54
click at [1239, 408] on div "Right at Home Schedule B" at bounding box center [1210, 415] width 158 height 21
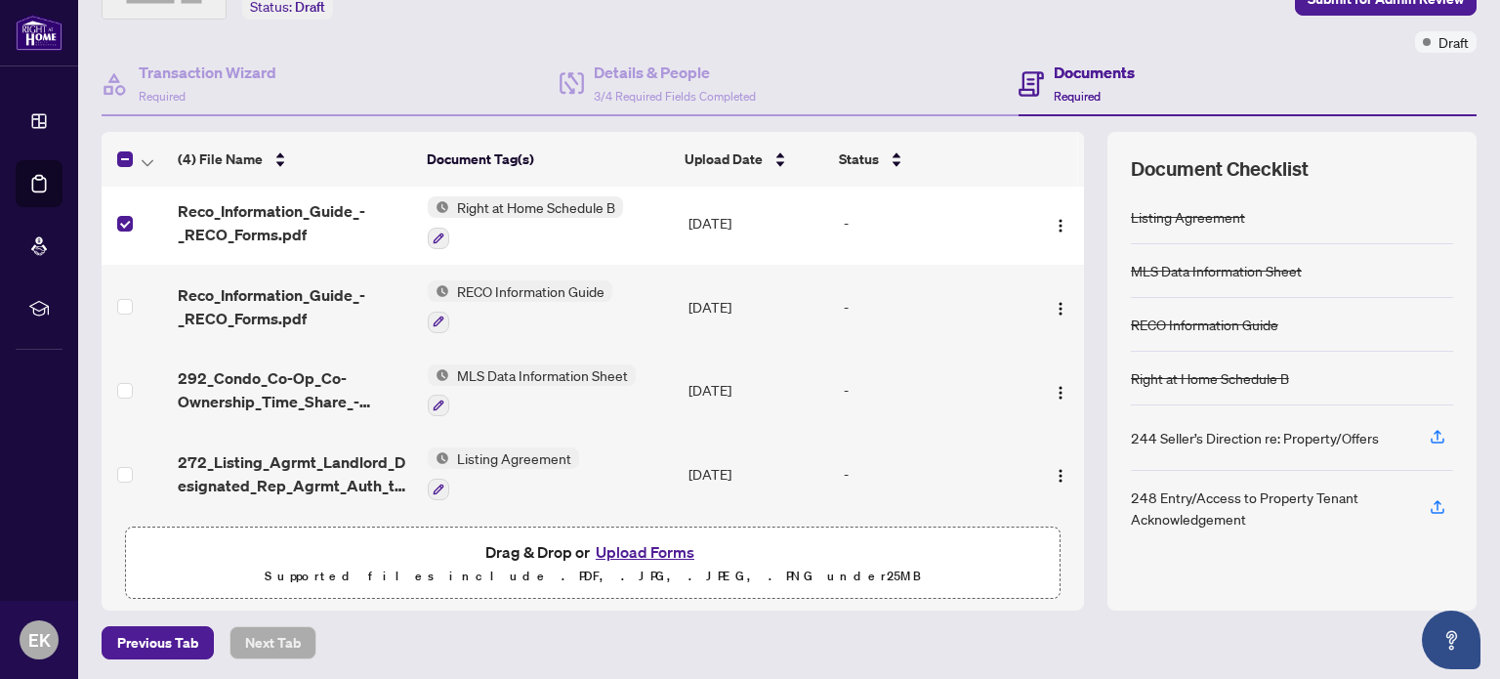
scroll to position [138, 0]
click at [175, 636] on span "Previous Tab" at bounding box center [157, 640] width 81 height 31
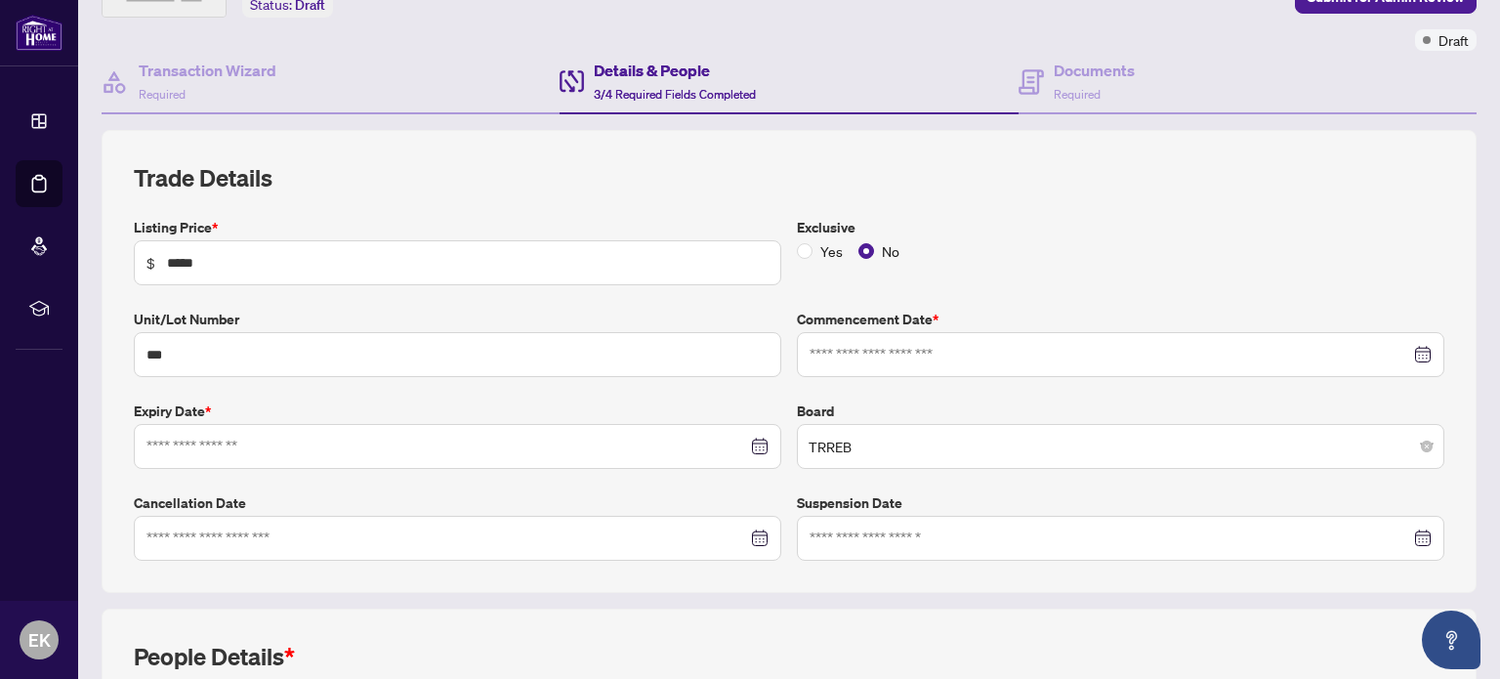
type input "**********"
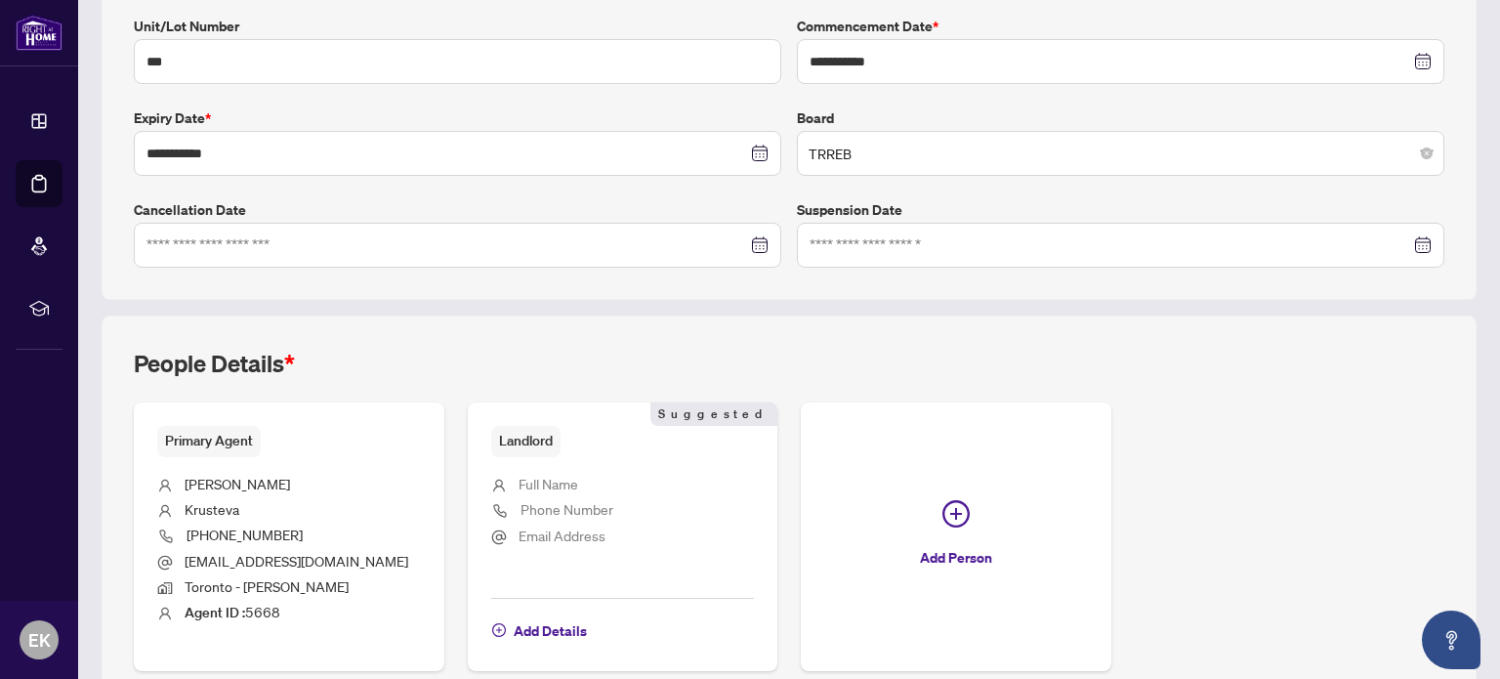
scroll to position [523, 0]
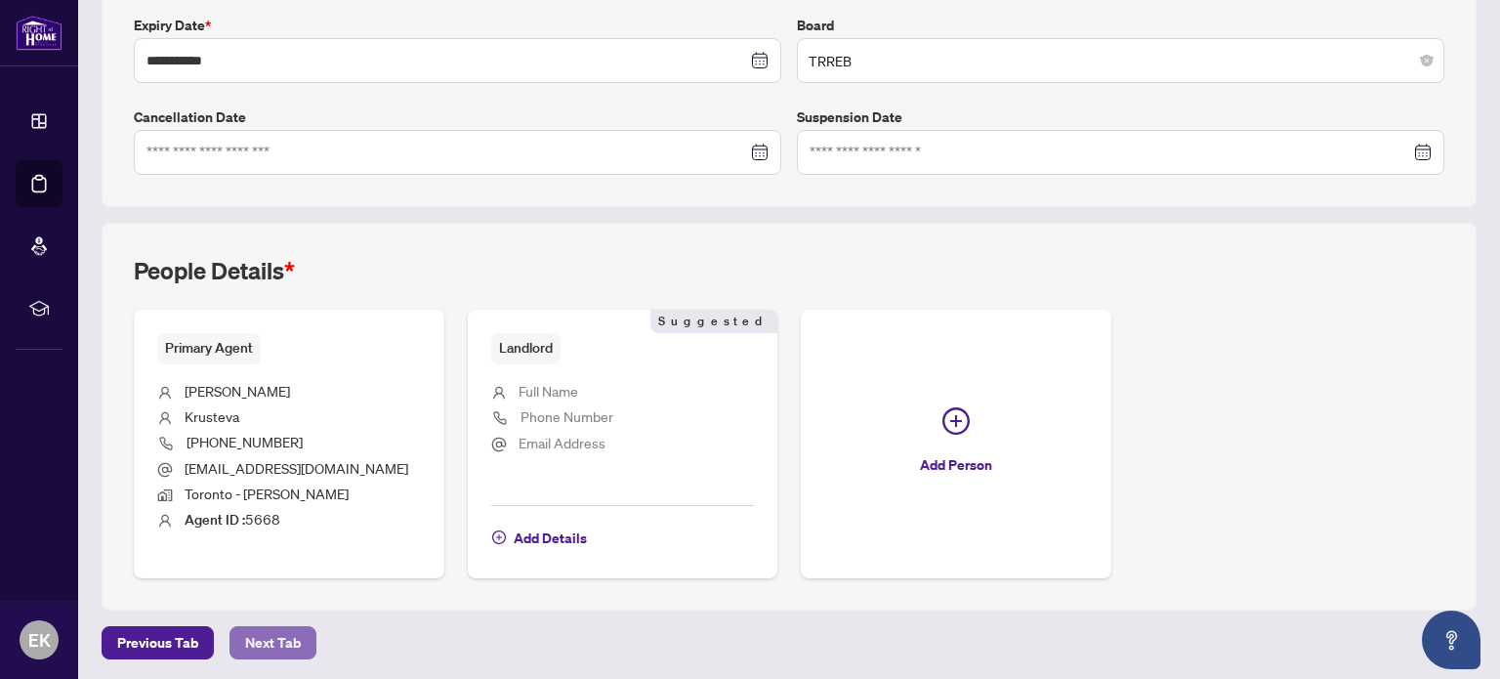
click at [273, 636] on span "Next Tab" at bounding box center [273, 642] width 56 height 31
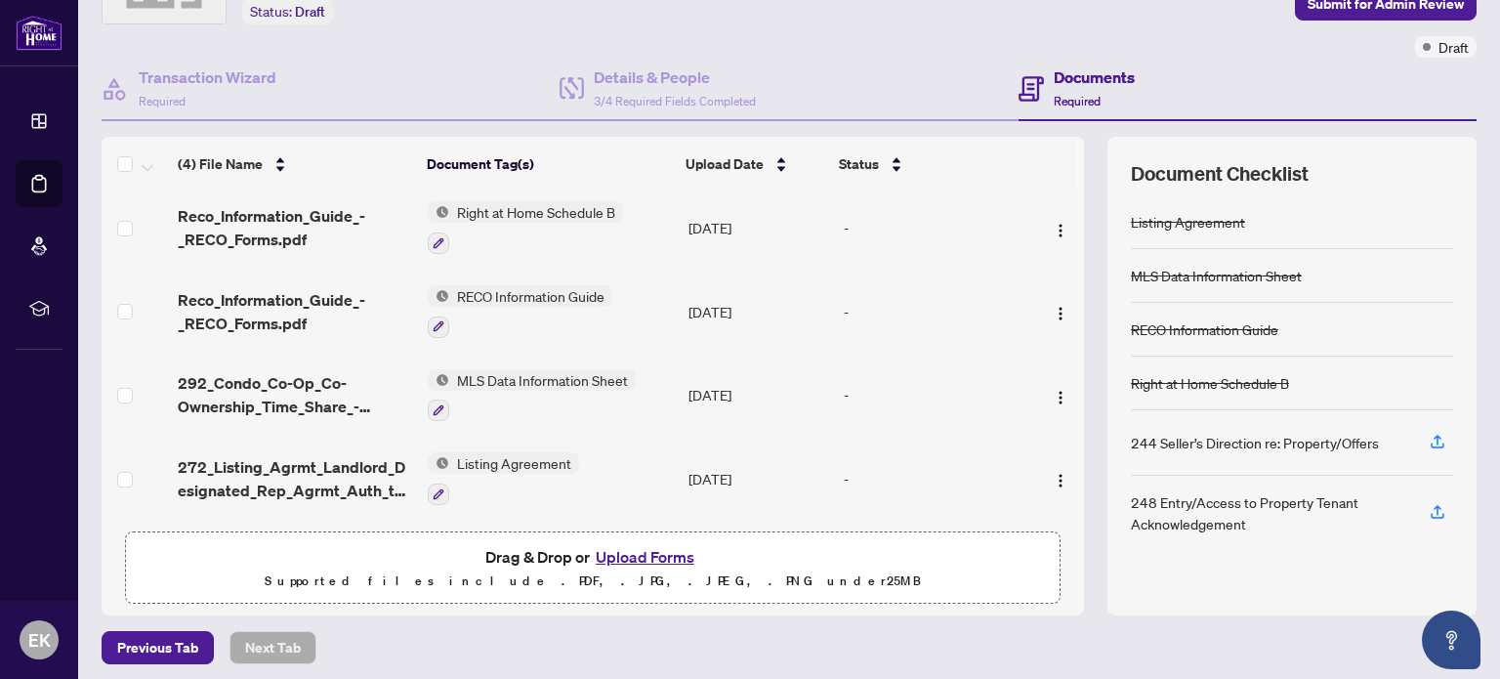
scroll to position [138, 0]
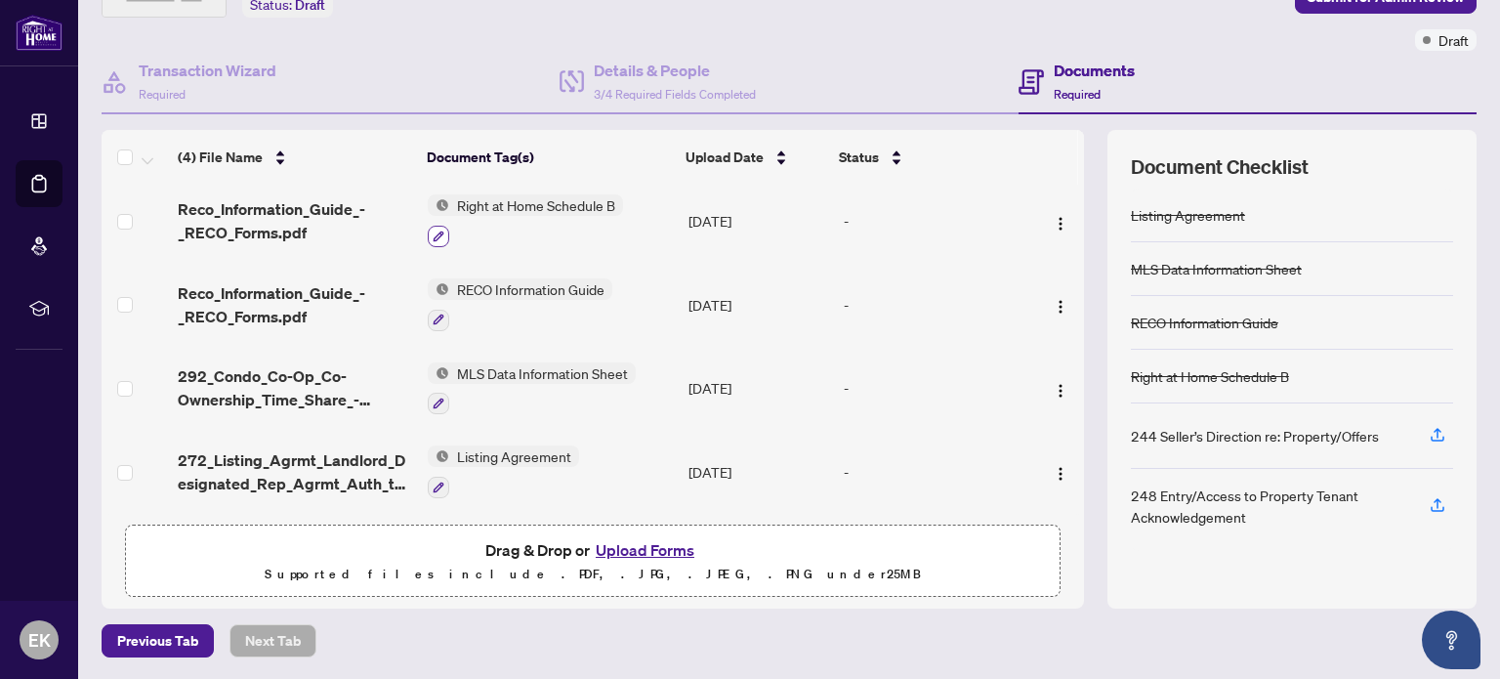
click at [435, 230] on icon "button" at bounding box center [439, 236] width 12 height 12
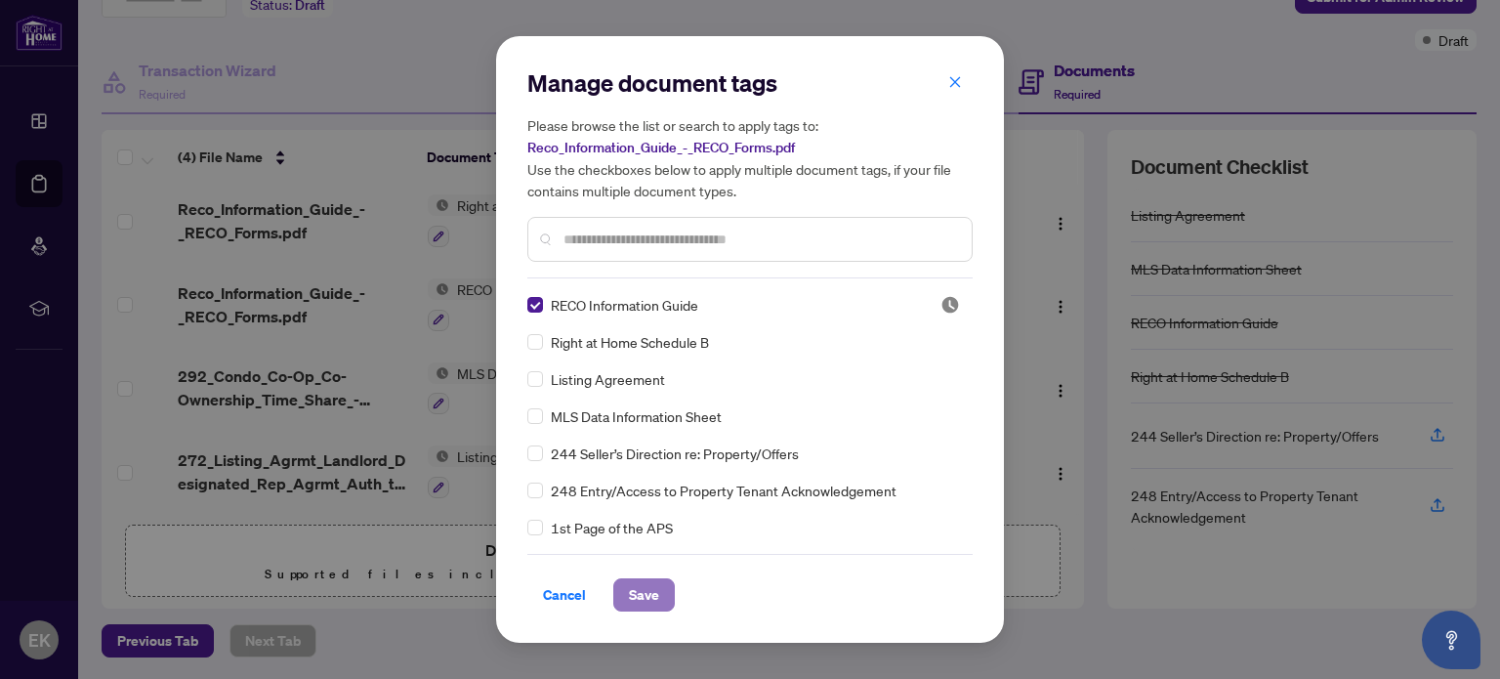
click at [647, 592] on span "Save" at bounding box center [644, 594] width 30 height 31
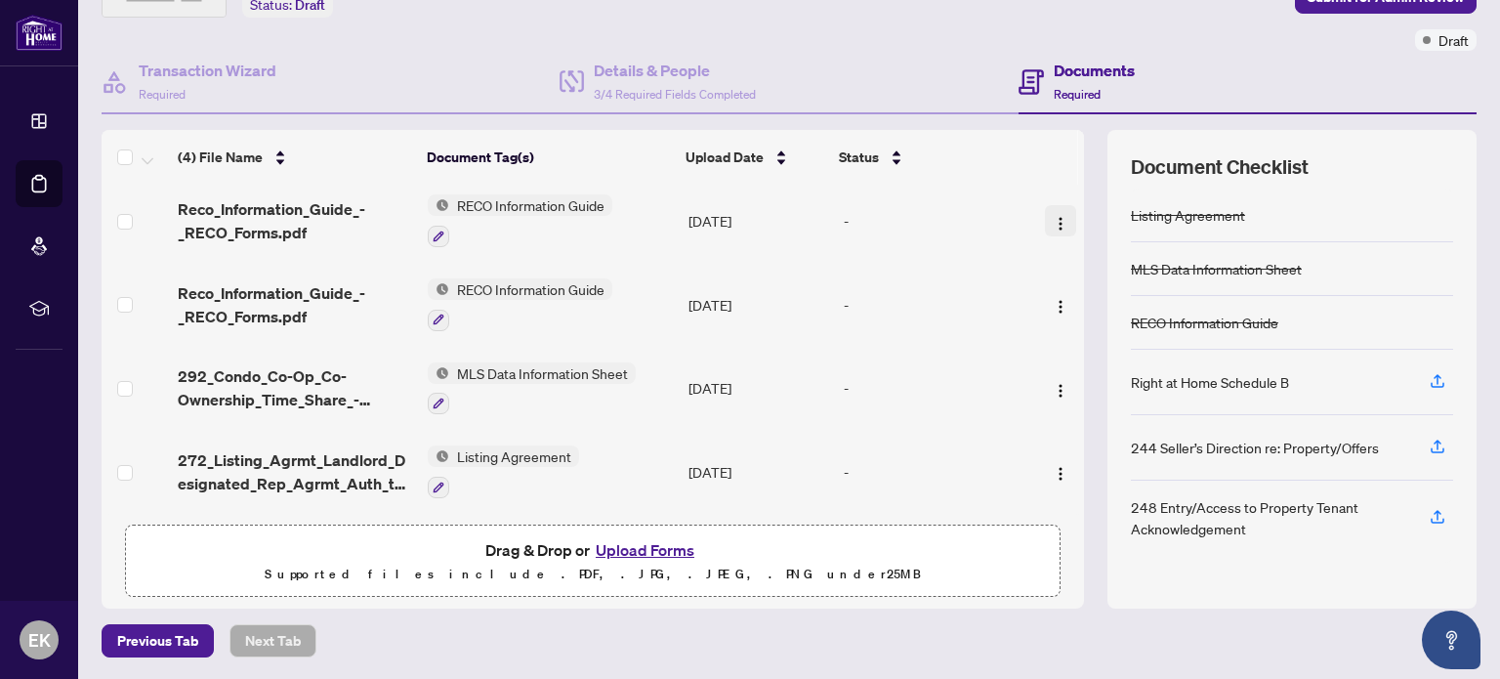
click at [1053, 217] on img "button" at bounding box center [1061, 224] width 16 height 16
click at [1428, 379] on icon "button" at bounding box center [1437, 381] width 18 height 18
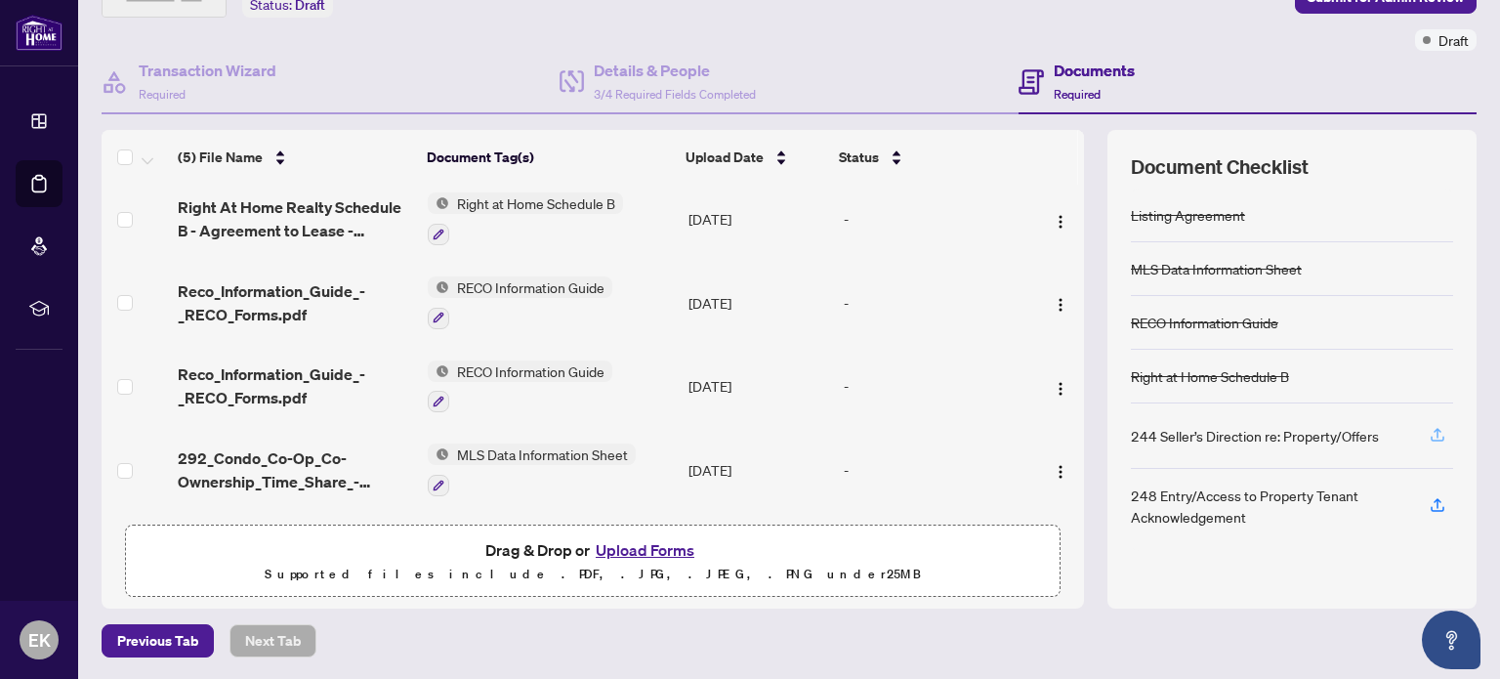
click at [1428, 436] on icon "button" at bounding box center [1437, 435] width 18 height 18
click at [1428, 434] on icon "button" at bounding box center [1437, 435] width 18 height 18
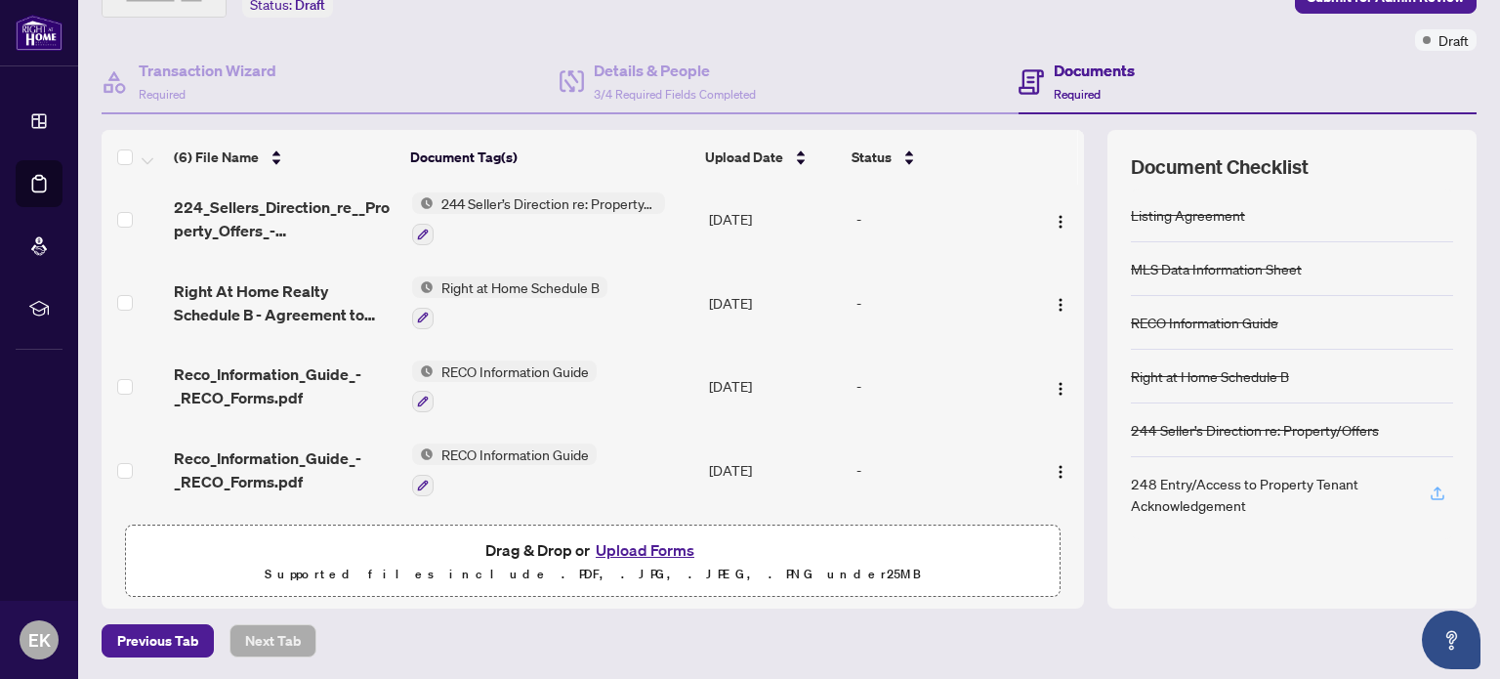
click at [1428, 491] on icon "button" at bounding box center [1437, 493] width 18 height 18
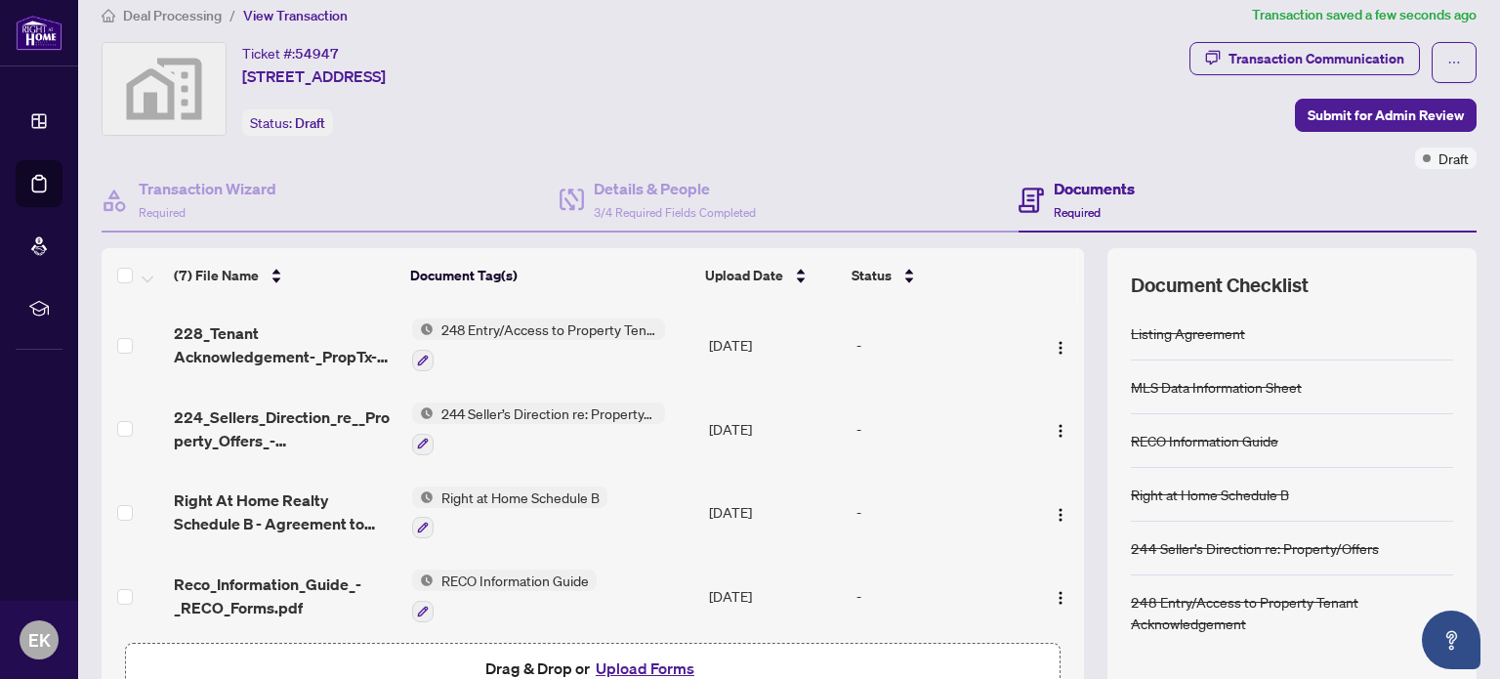
scroll to position [0, 0]
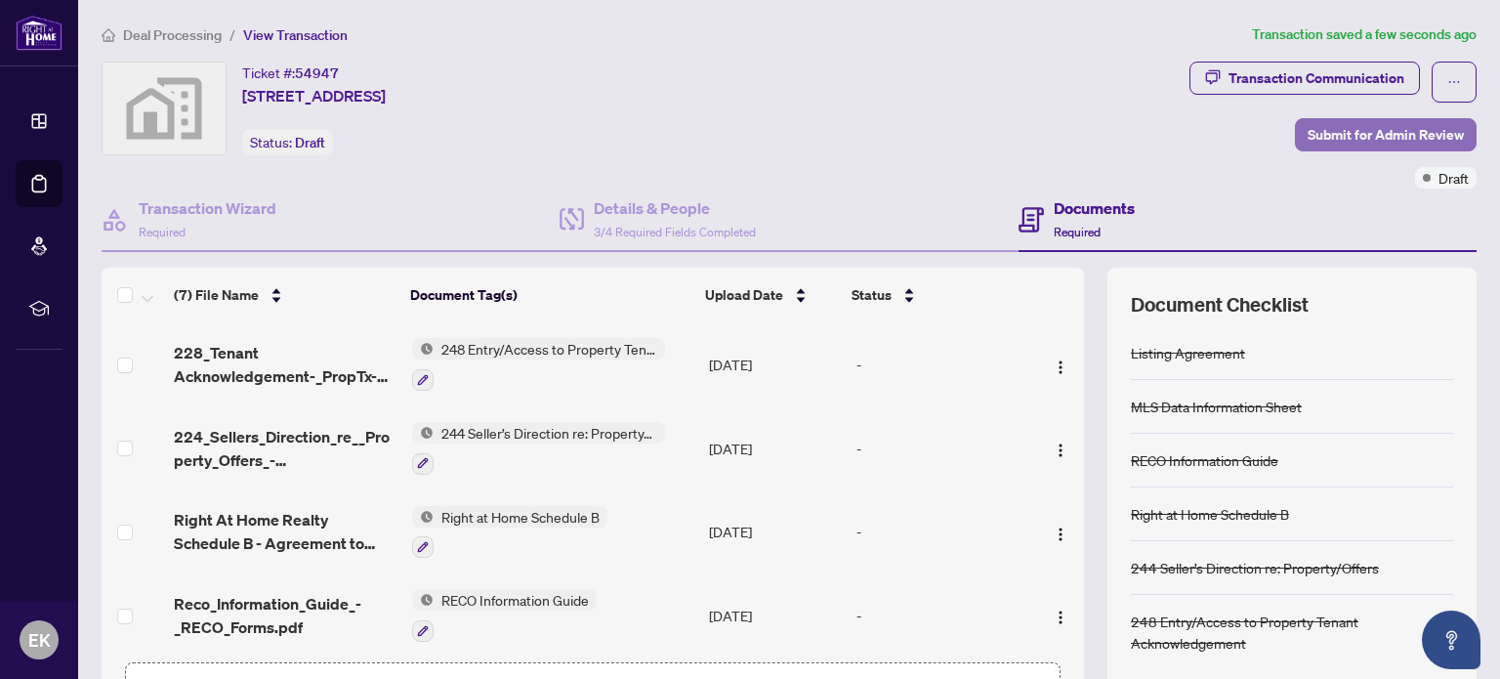
click at [1321, 136] on span "Submit for Admin Review" at bounding box center [1385, 134] width 156 height 31
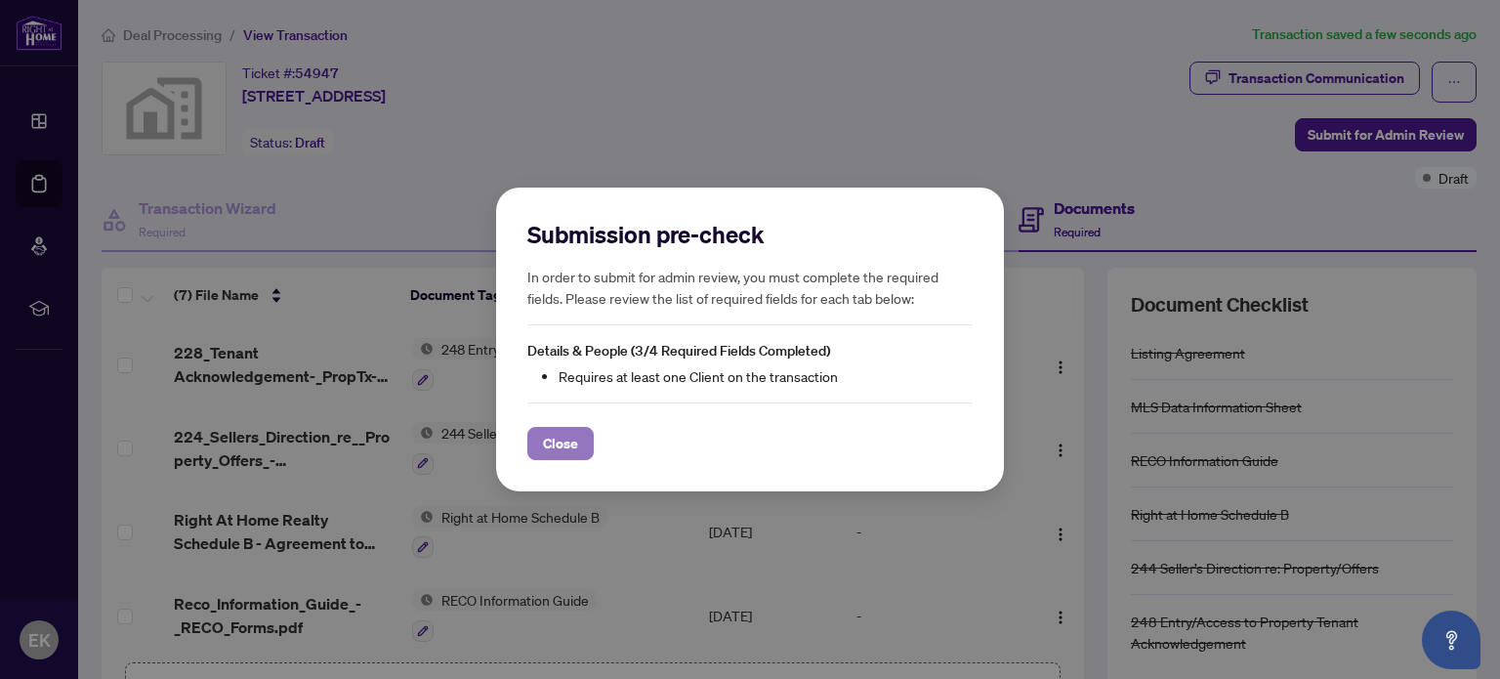
click at [557, 440] on span "Close" at bounding box center [560, 443] width 35 height 31
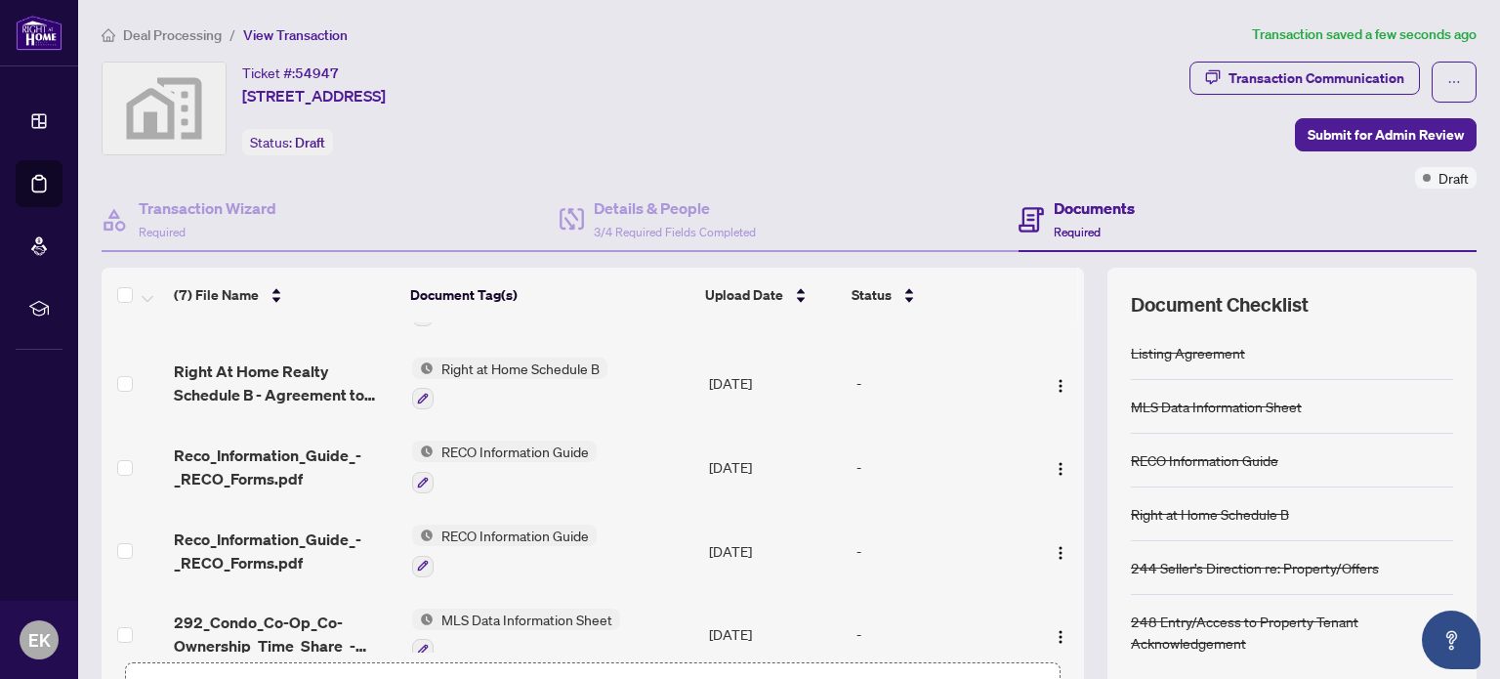
scroll to position [195, 0]
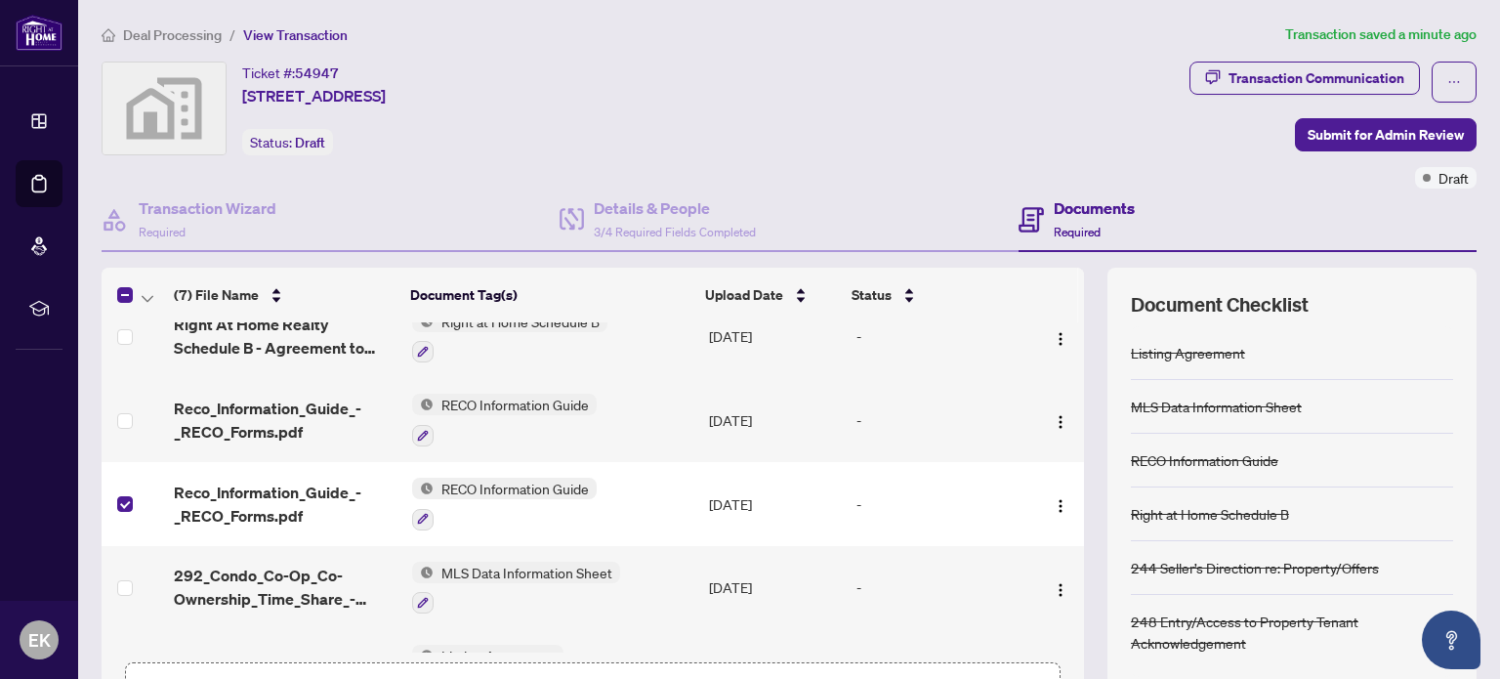
drag, startPoint x: 752, startPoint y: 514, endPoint x: 703, endPoint y: 479, distance: 59.6
click at [703, 479] on td "Sep/26/2025" at bounding box center [774, 504] width 147 height 84
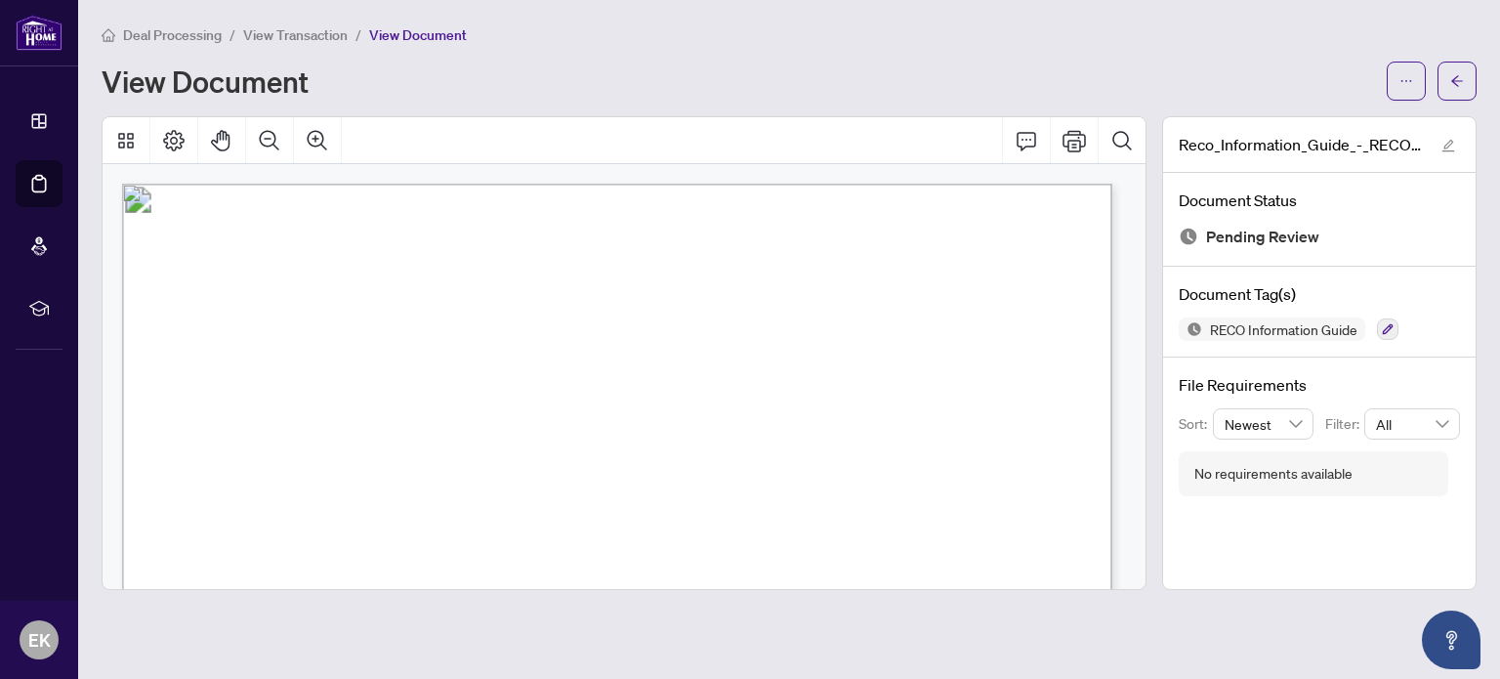
click at [765, 97] on div "View Document" at bounding box center [789, 81] width 1375 height 39
